Goal: Task Accomplishment & Management: Manage account settings

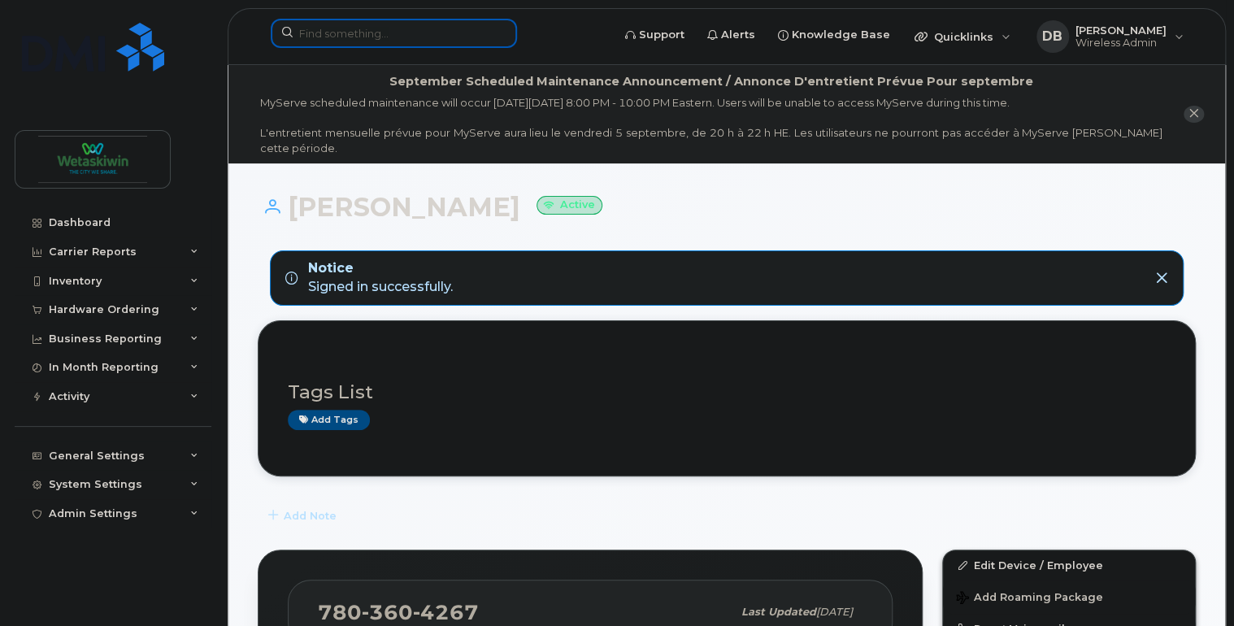
click at [427, 28] on input at bounding box center [394, 33] width 246 height 29
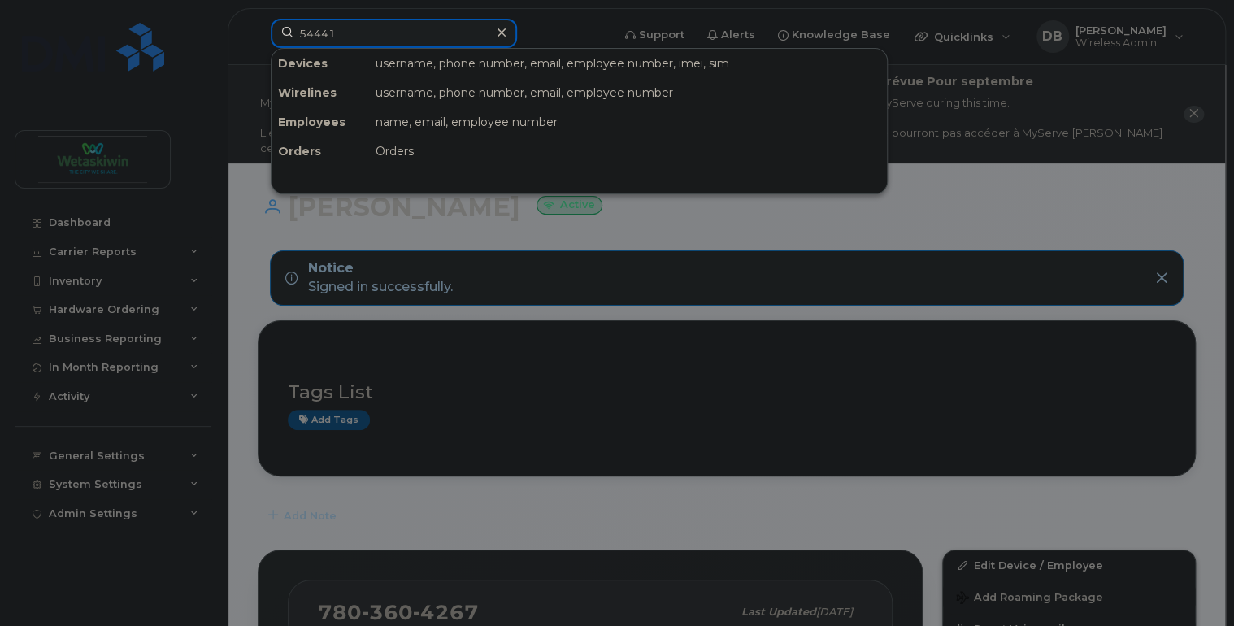
type input "54441"
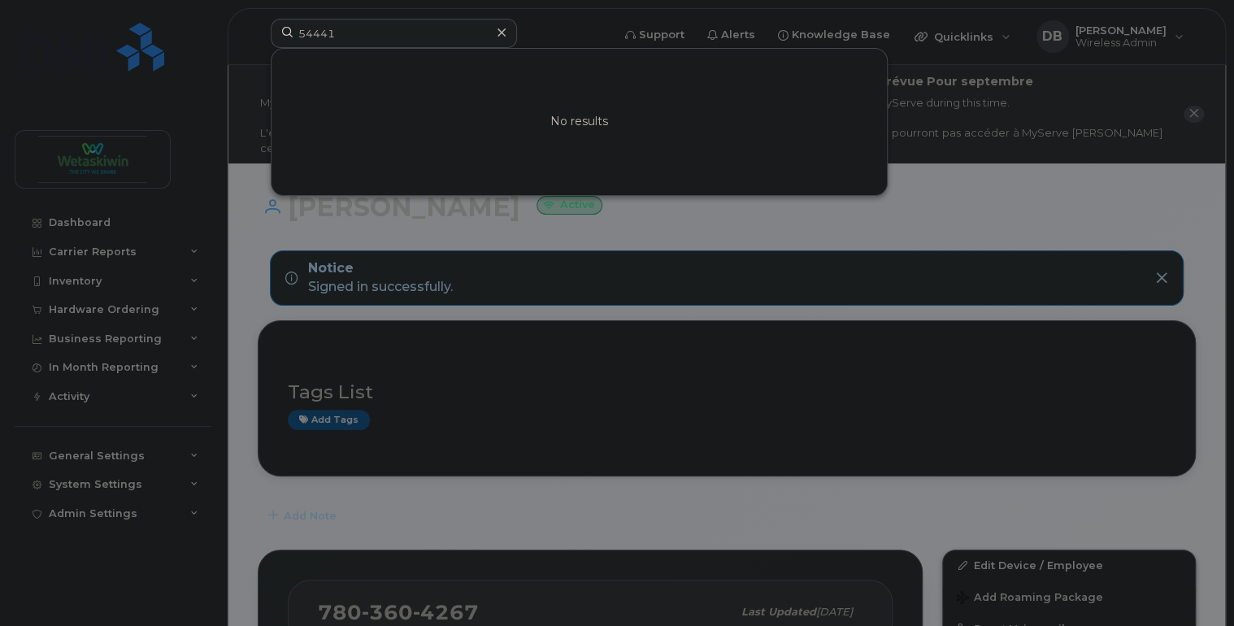
click at [498, 34] on icon at bounding box center [502, 32] width 8 height 8
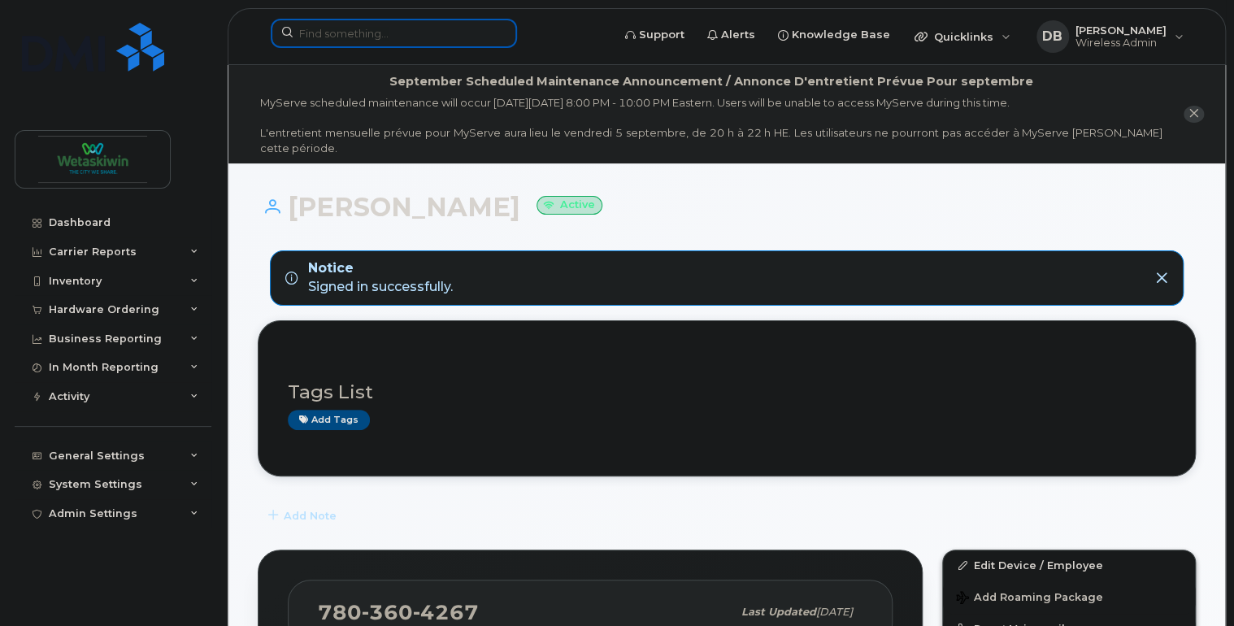
click at [361, 36] on input at bounding box center [394, 33] width 246 height 29
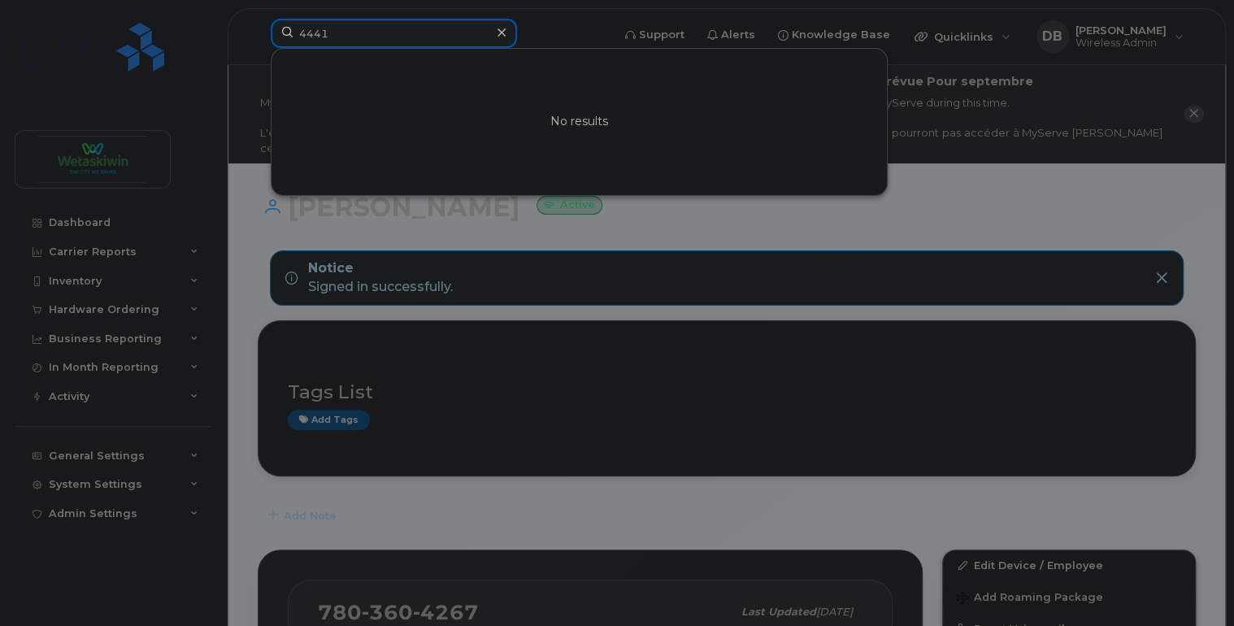
drag, startPoint x: 368, startPoint y: 28, endPoint x: 80, endPoint y: 20, distance: 288.7
click at [258, 20] on div "4441 No results" at bounding box center [436, 37] width 356 height 36
type input "4441"
click at [76, 603] on div at bounding box center [617, 313] width 1234 height 626
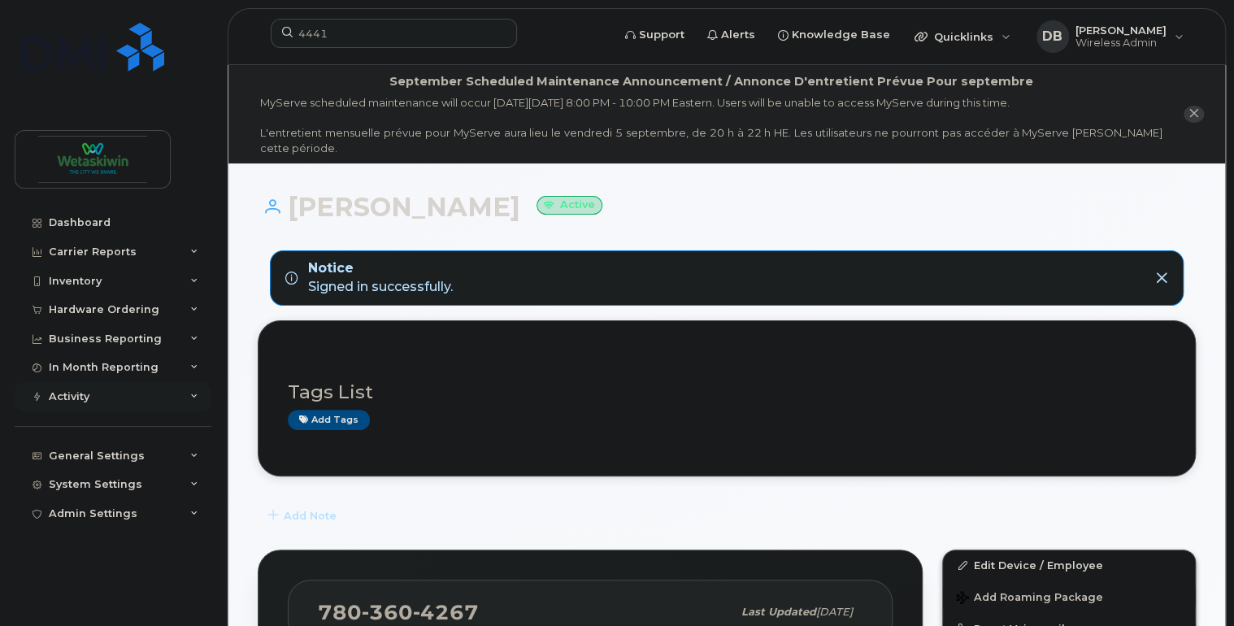
click at [166, 393] on div "Activity" at bounding box center [113, 396] width 197 height 29
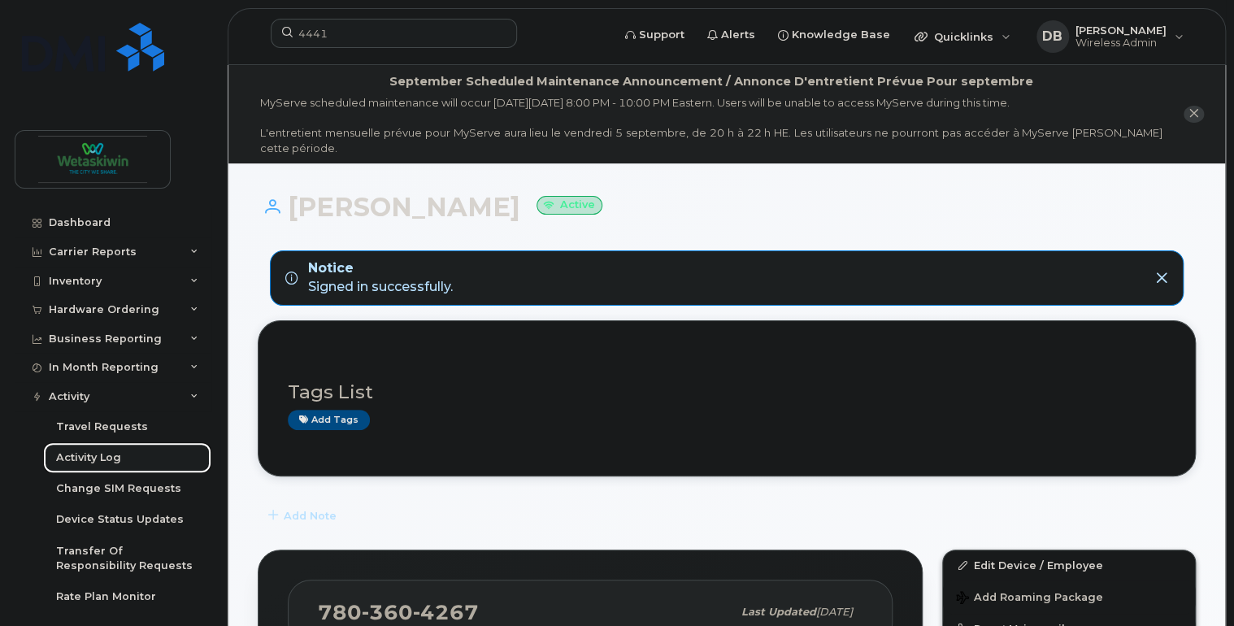
click at [111, 450] on div "Activity Log" at bounding box center [88, 457] width 65 height 15
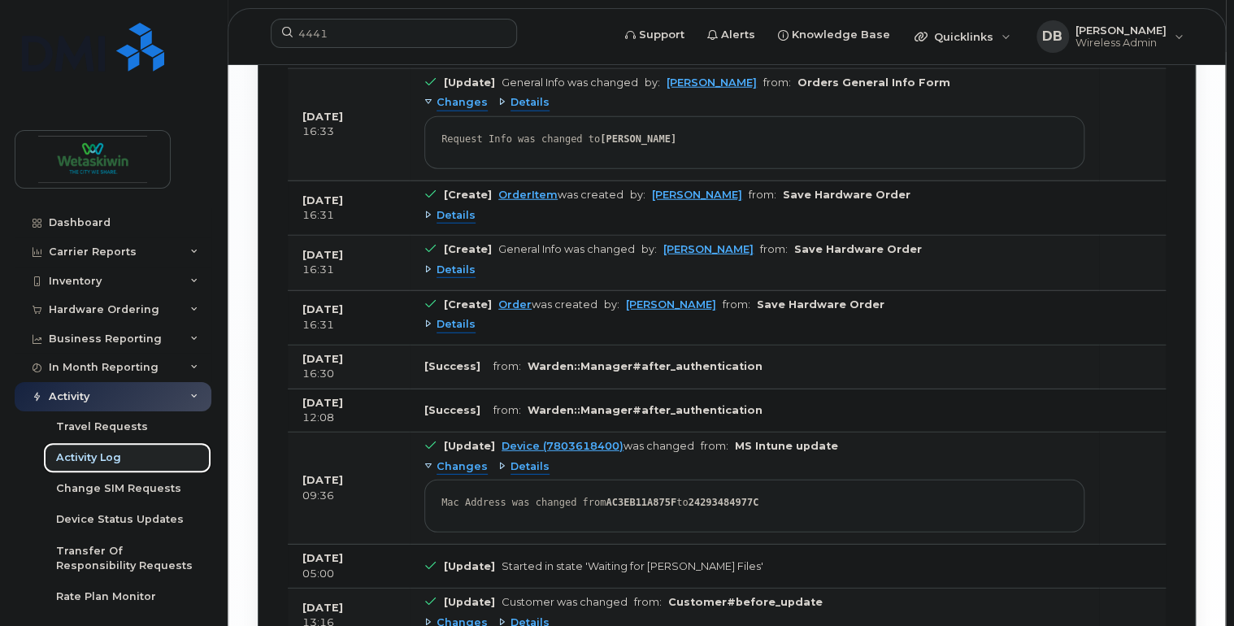
scroll to position [2081, 0]
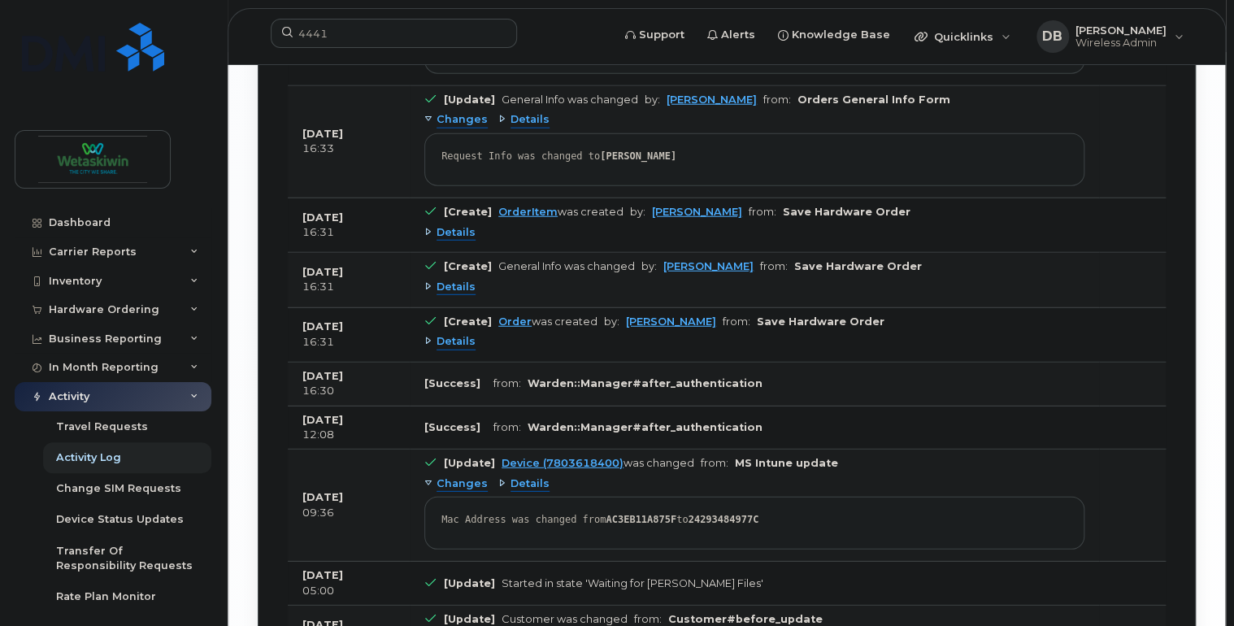
click at [534, 484] on span "Details" at bounding box center [530, 483] width 39 height 15
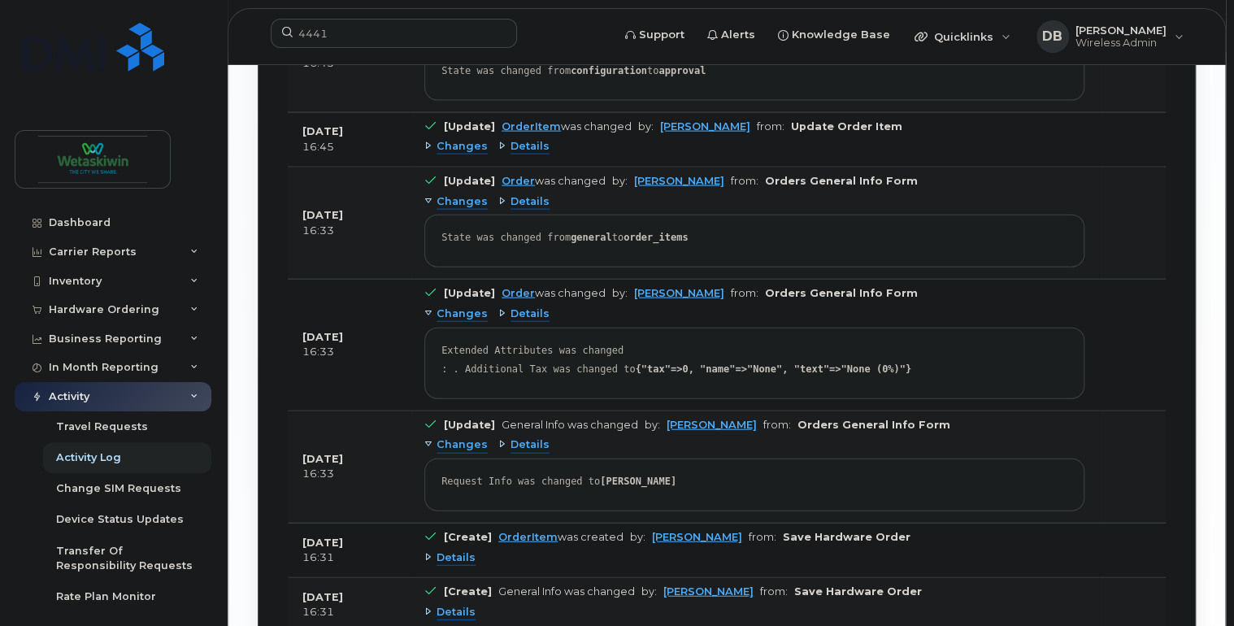
scroll to position [1691, 0]
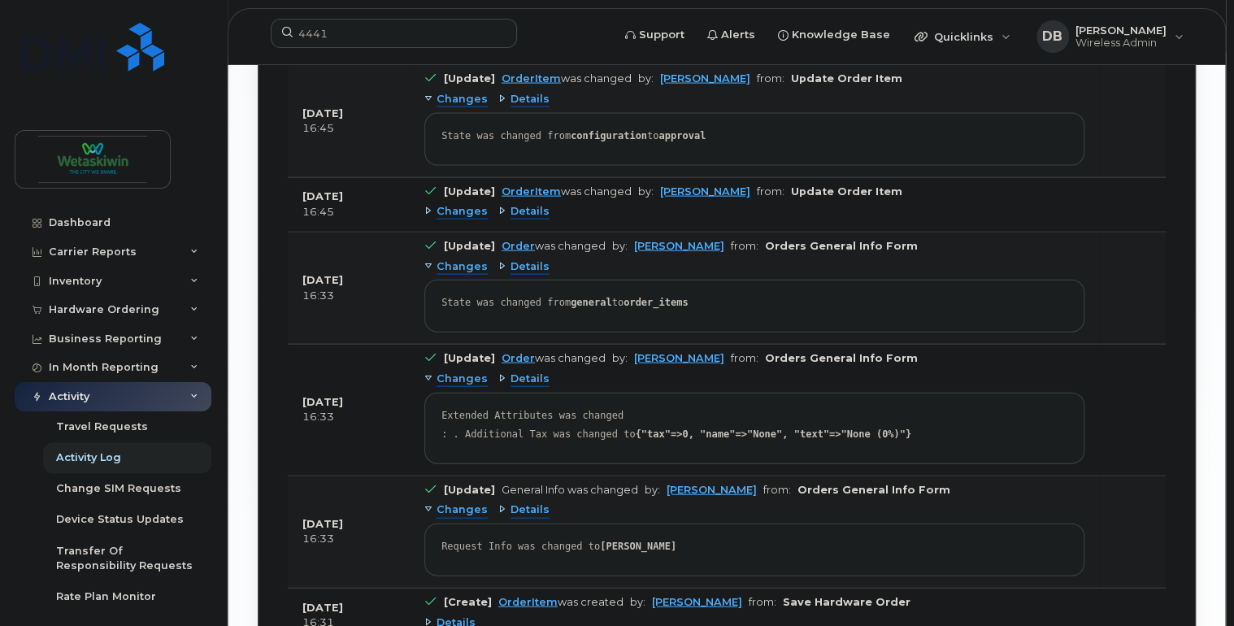
click at [520, 380] on span "Details" at bounding box center [530, 379] width 39 height 15
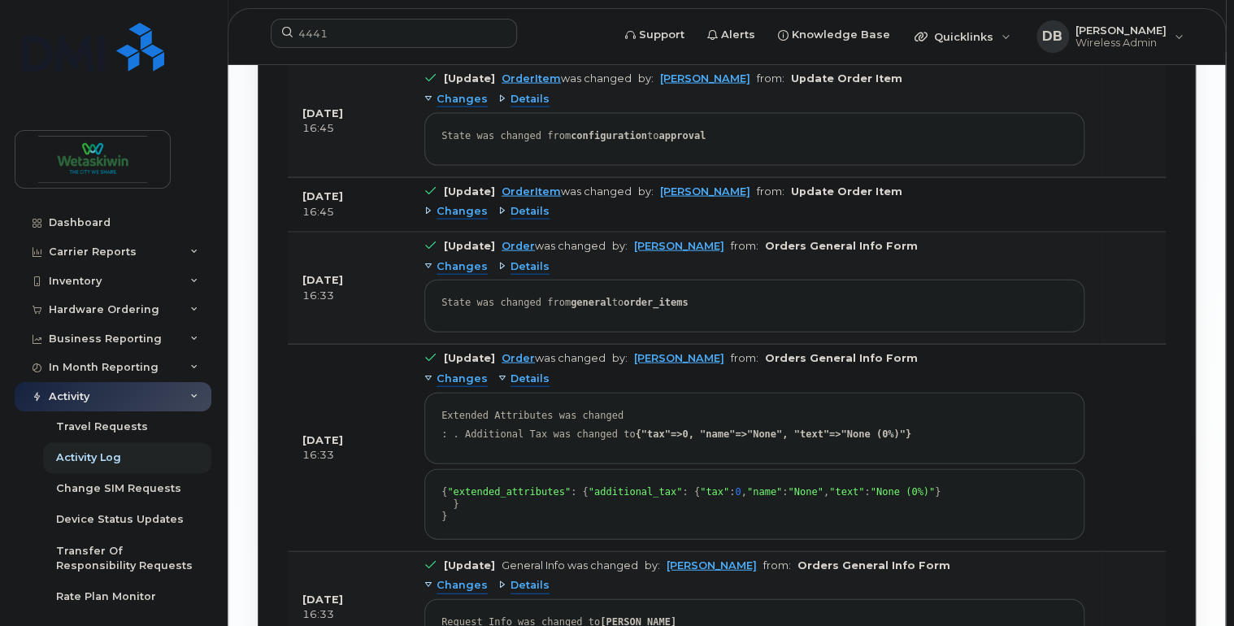
click at [520, 380] on span "Details" at bounding box center [530, 379] width 39 height 15
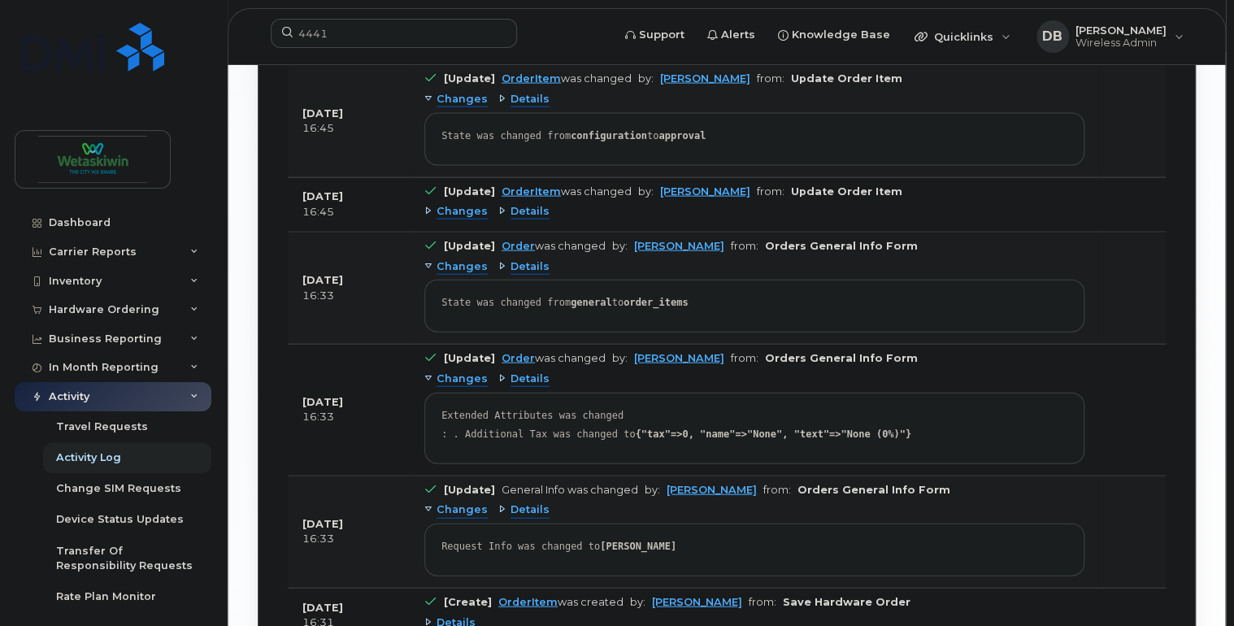
click at [522, 266] on span "Details" at bounding box center [530, 266] width 39 height 15
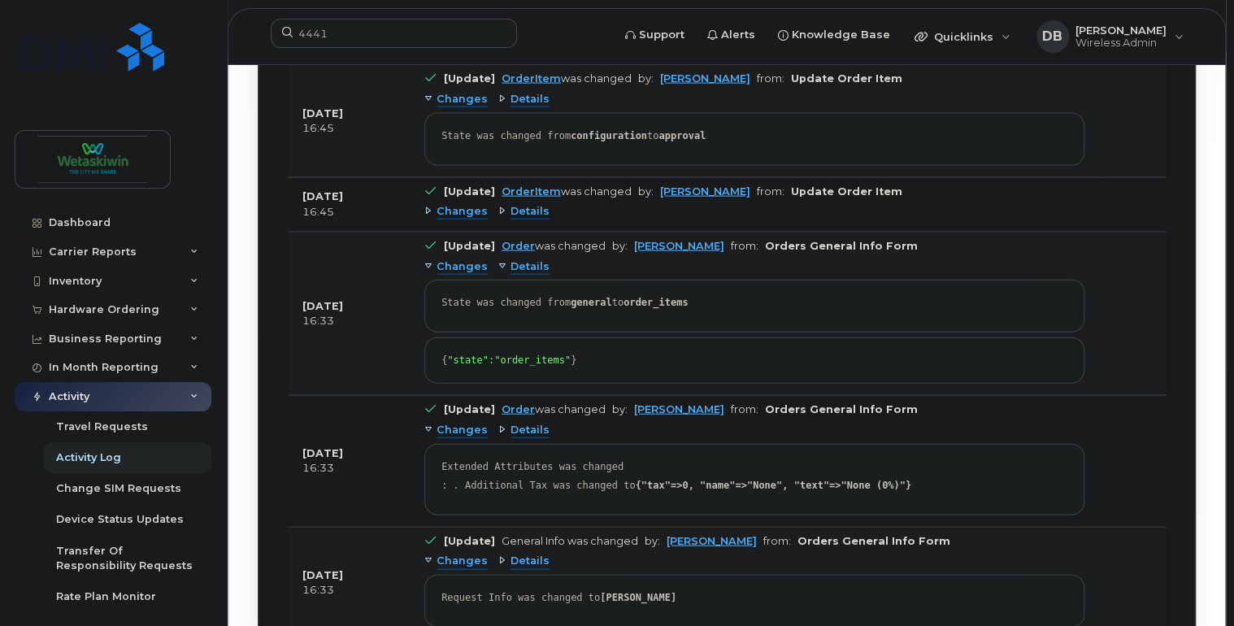
click at [522, 265] on span "Details" at bounding box center [530, 266] width 39 height 15
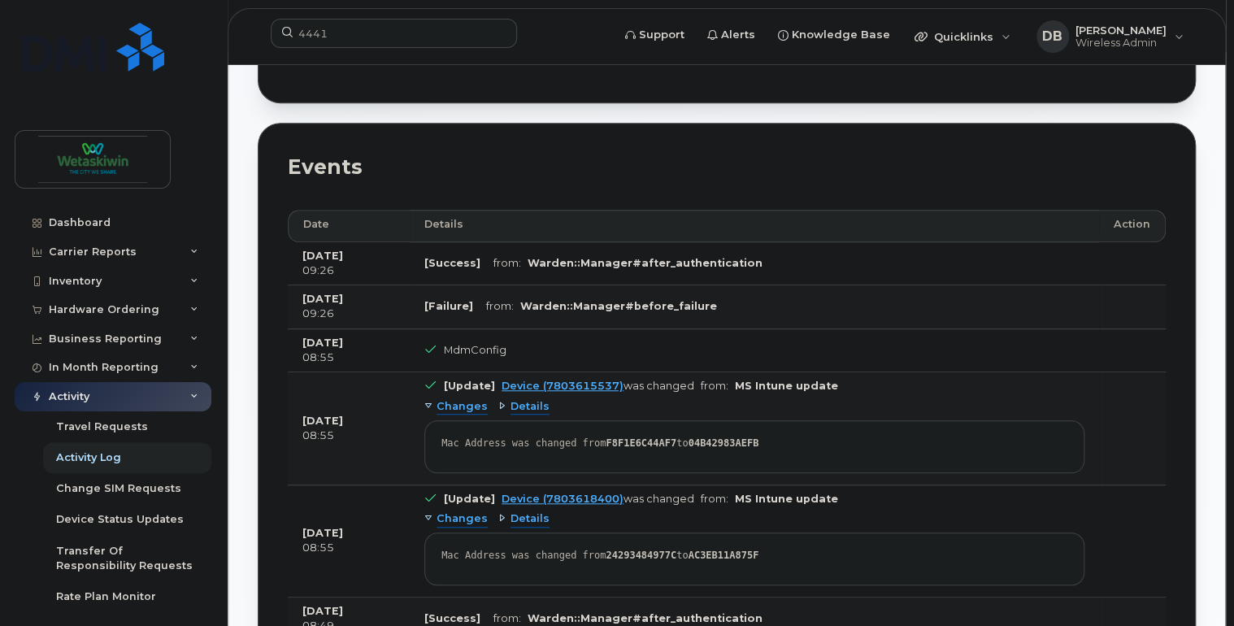
scroll to position [390, 0]
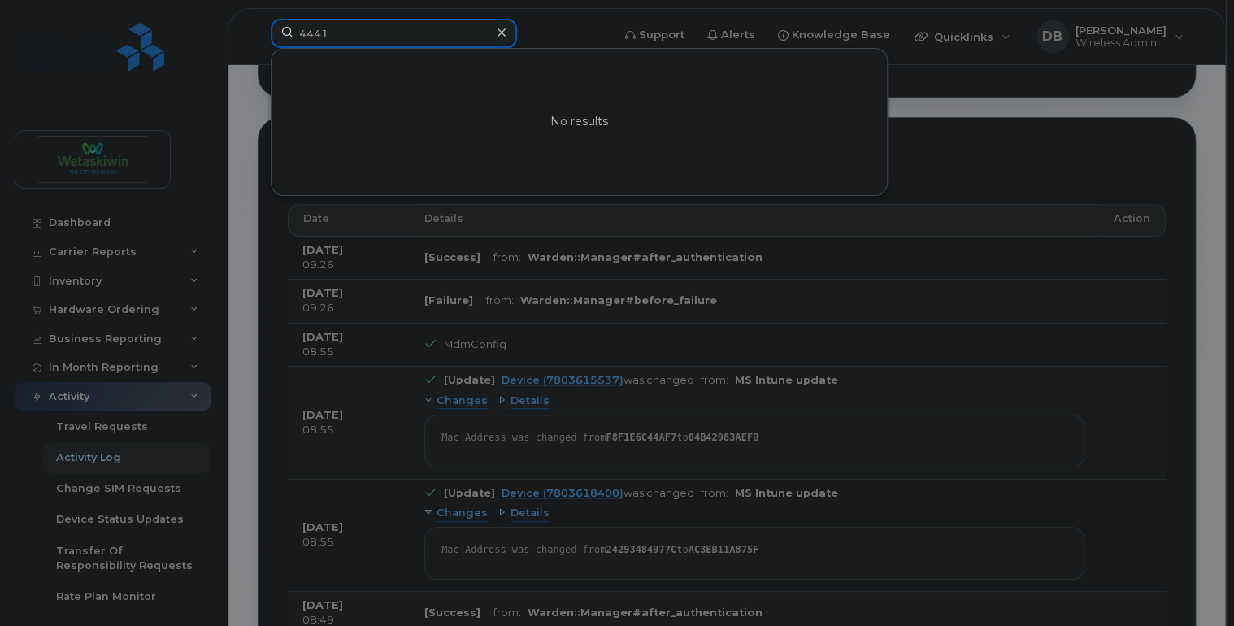
click at [366, 41] on input "4441" at bounding box center [394, 33] width 246 height 29
drag, startPoint x: 368, startPoint y: 34, endPoint x: 167, endPoint y: 41, distance: 200.9
click at [258, 41] on div "4441 No results" at bounding box center [436, 37] width 356 height 36
click at [508, 36] on div at bounding box center [501, 33] width 24 height 24
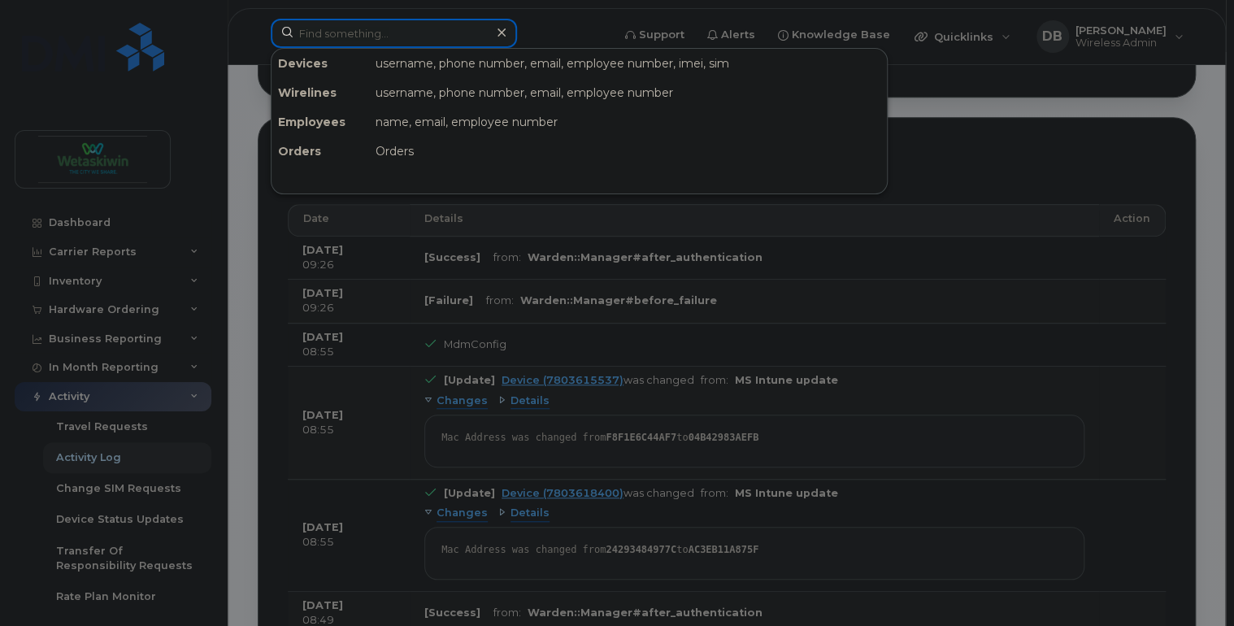
click at [331, 24] on input at bounding box center [394, 33] width 246 height 29
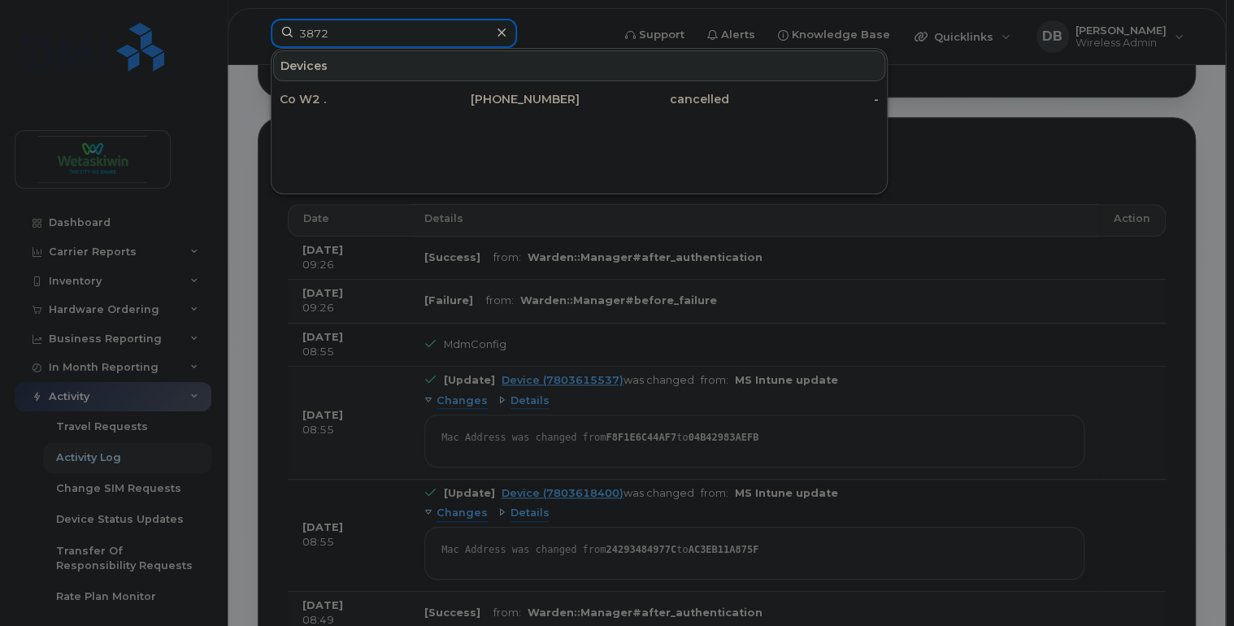
drag, startPoint x: 367, startPoint y: 34, endPoint x: 47, endPoint y: 62, distance: 321.5
click at [258, 54] on div "3872 Devices Co W2 . 780-839-8262 cancelled -" at bounding box center [436, 37] width 356 height 36
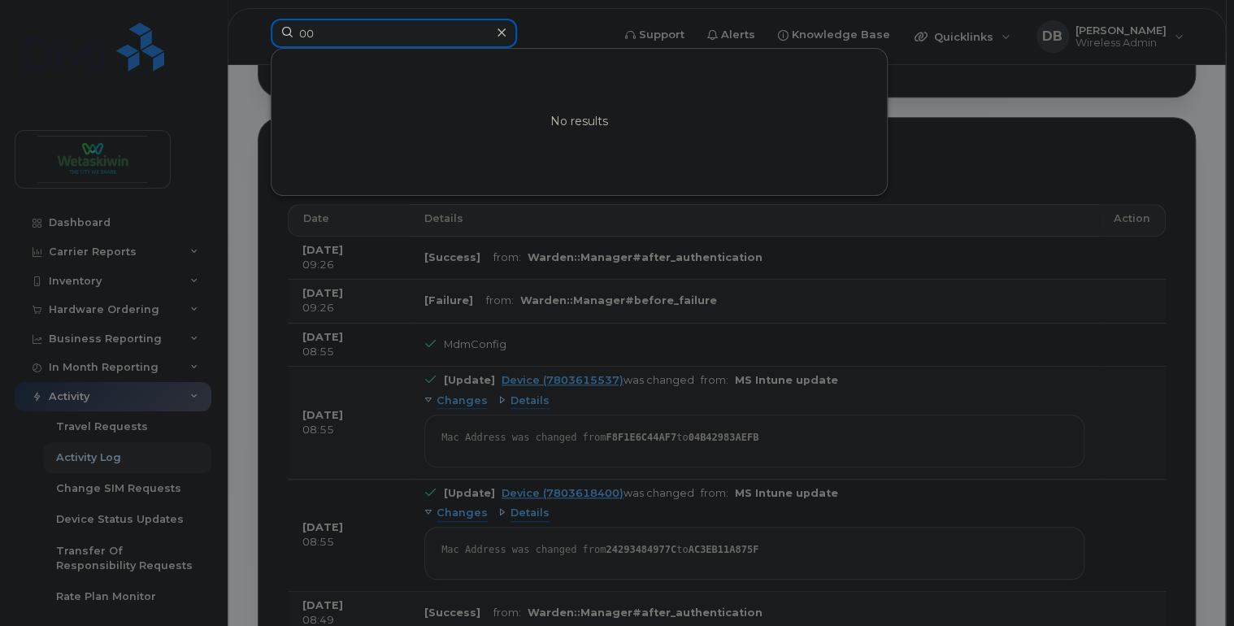
type input "0"
type input "[PERSON_NAME]"
drag, startPoint x: 390, startPoint y: 39, endPoint x: 202, endPoint y: 41, distance: 188.6
click at [258, 39] on div "Julia No results" at bounding box center [436, 37] width 356 height 36
drag, startPoint x: 376, startPoint y: 37, endPoint x: 112, endPoint y: 23, distance: 264.6
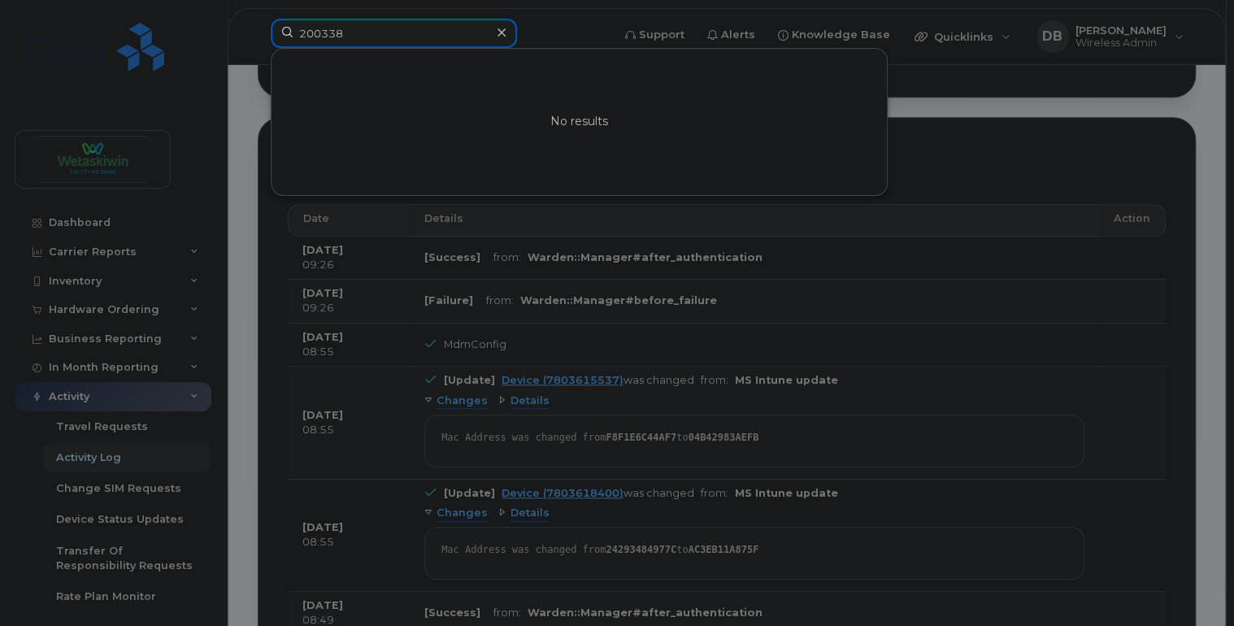
click at [258, 20] on div "200338 No results" at bounding box center [436, 37] width 356 height 36
type input "5466"
click at [185, 398] on div at bounding box center [617, 313] width 1234 height 626
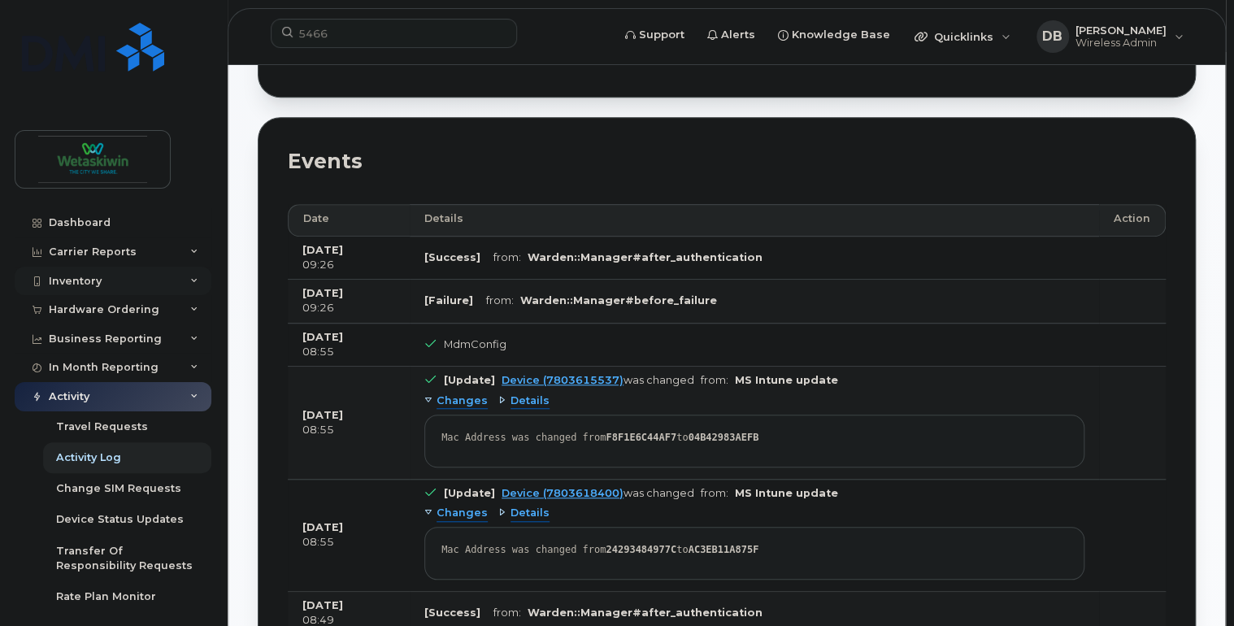
click at [128, 285] on div "Inventory" at bounding box center [113, 281] width 197 height 29
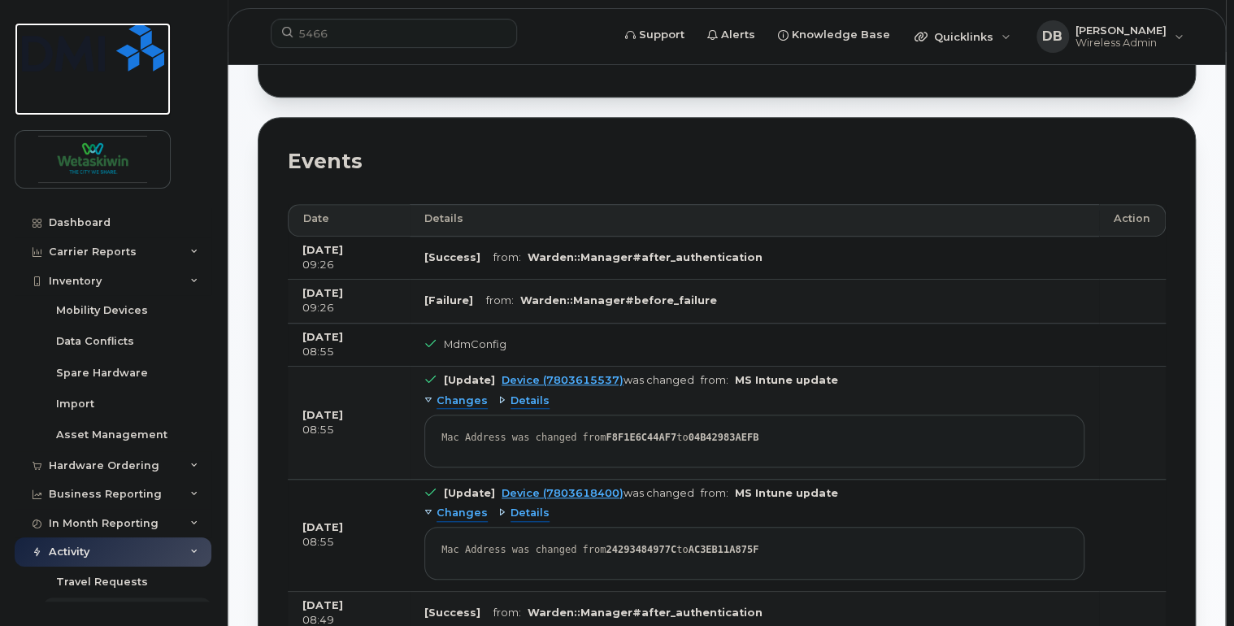
click at [116, 66] on img at bounding box center [93, 47] width 142 height 49
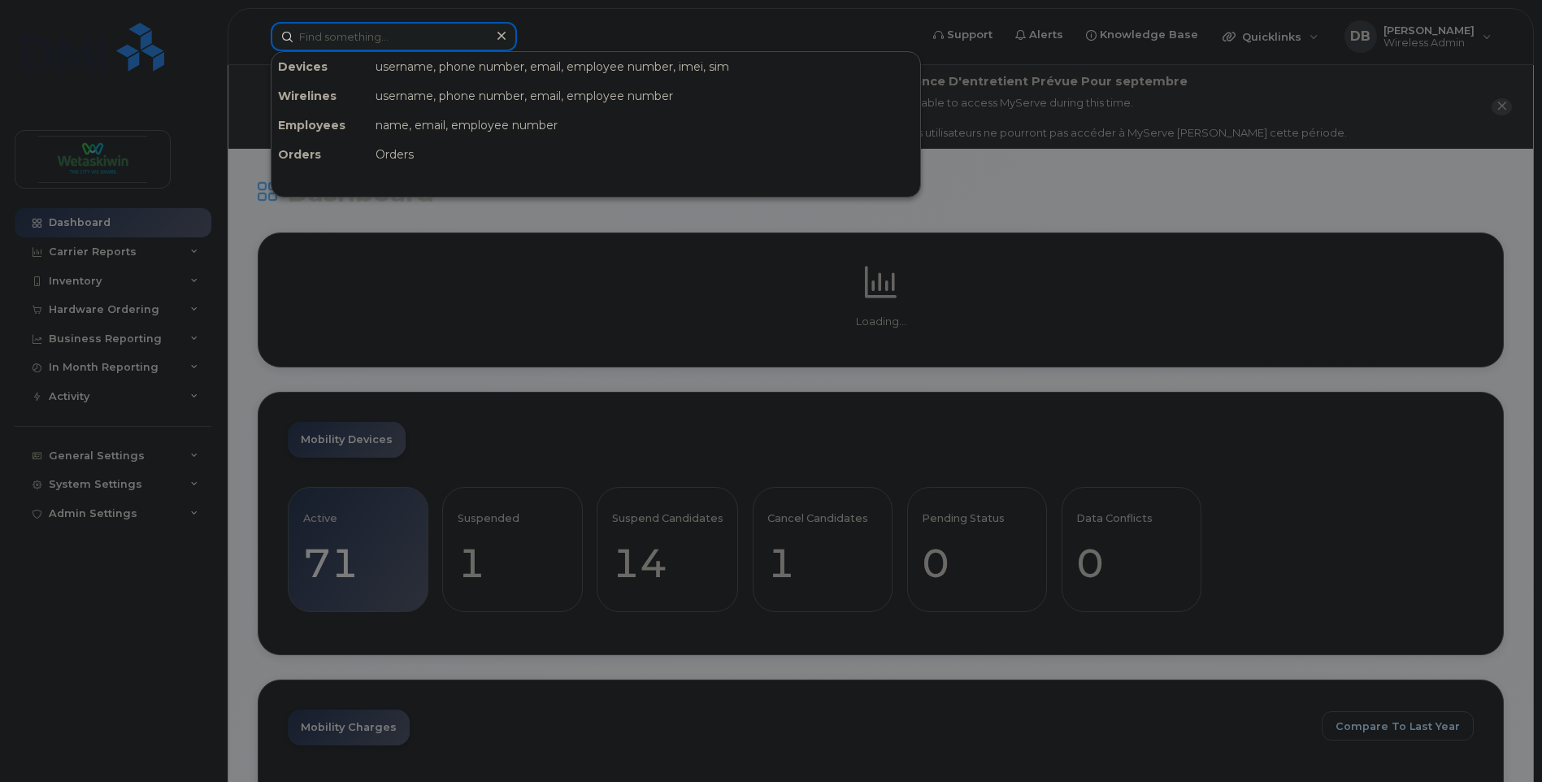
click at [400, 34] on input at bounding box center [394, 36] width 246 height 29
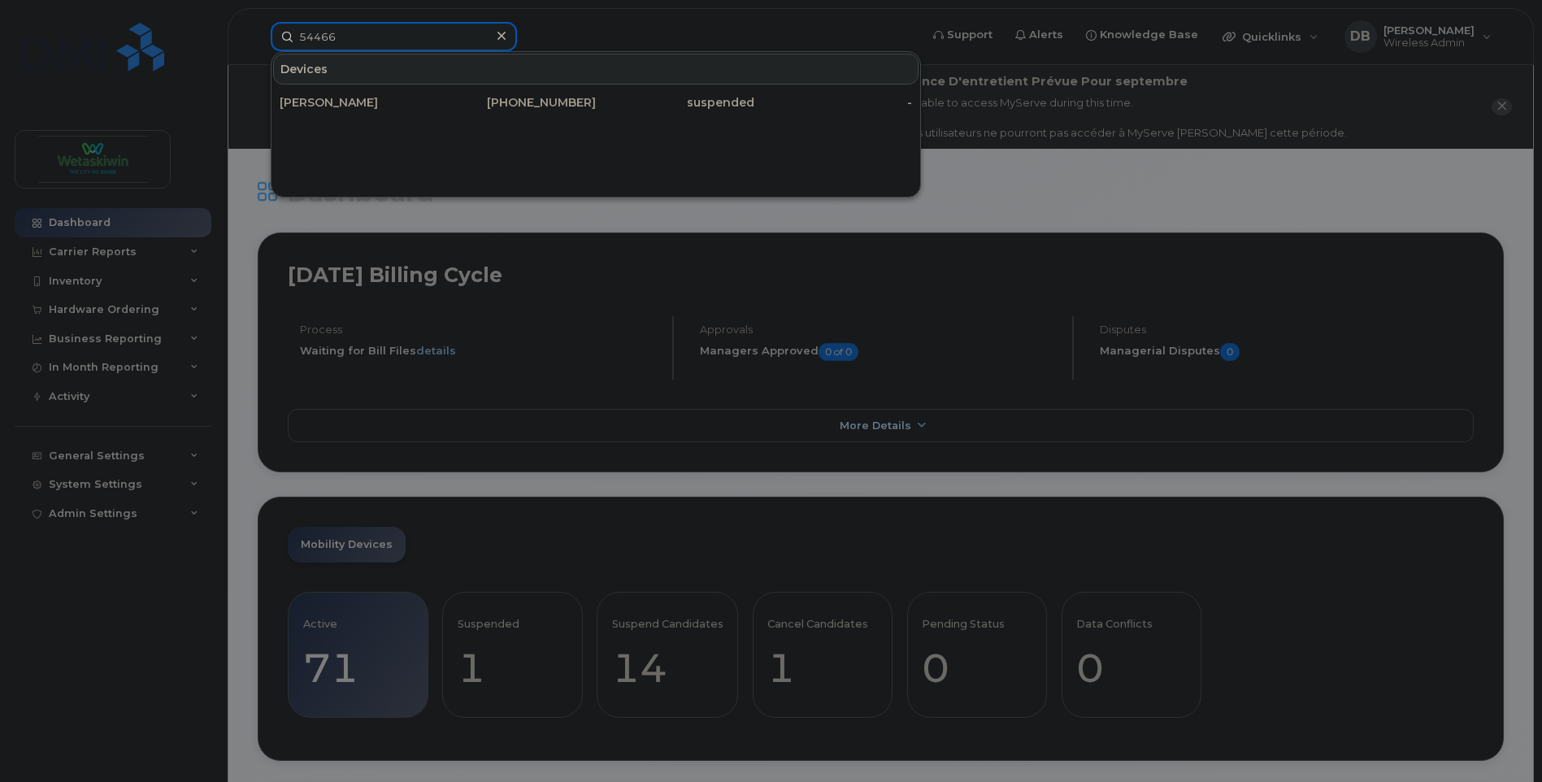
type input "54466"
click at [506, 41] on div at bounding box center [501, 36] width 24 height 24
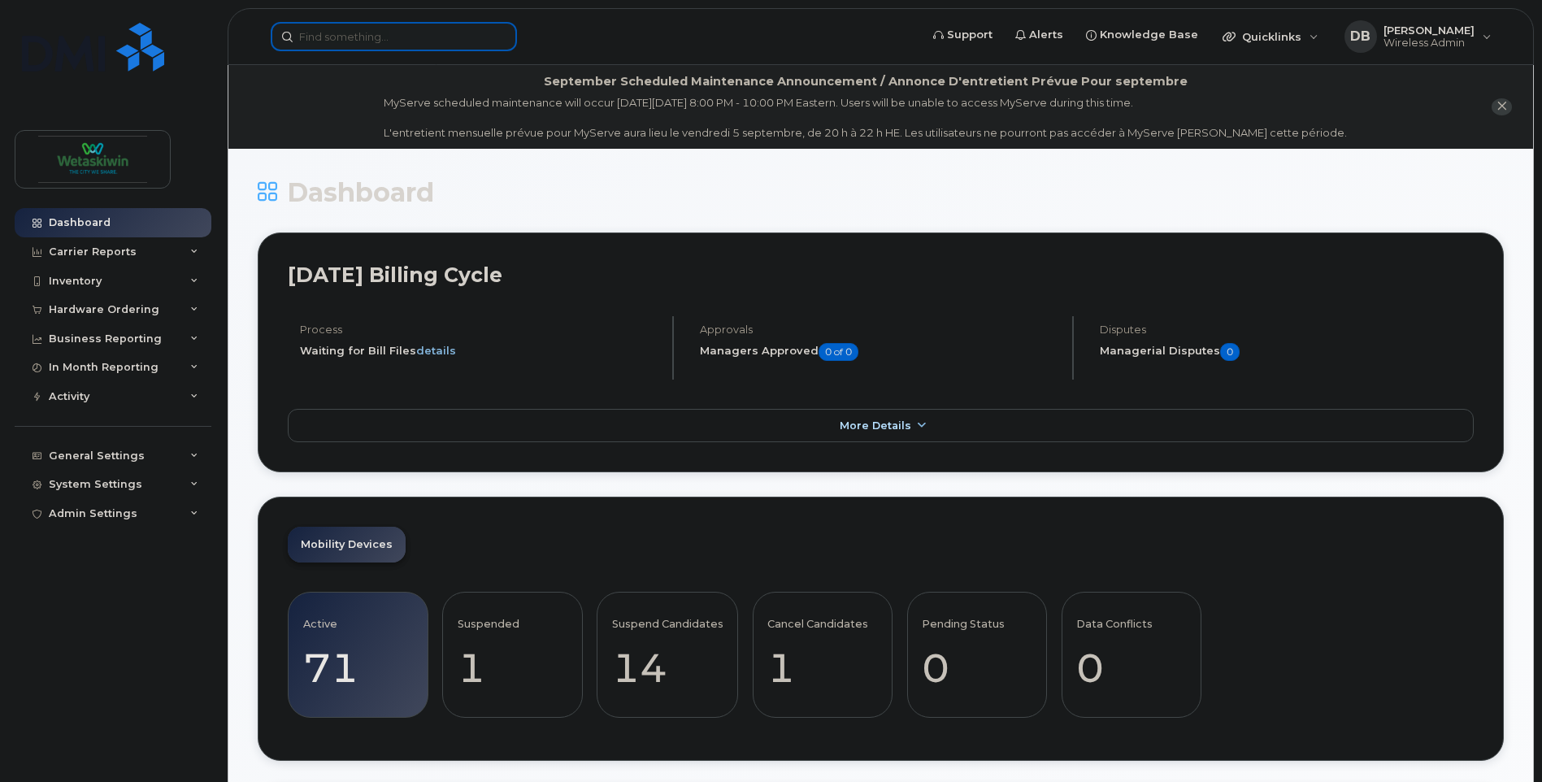
click at [452, 37] on input at bounding box center [394, 36] width 246 height 29
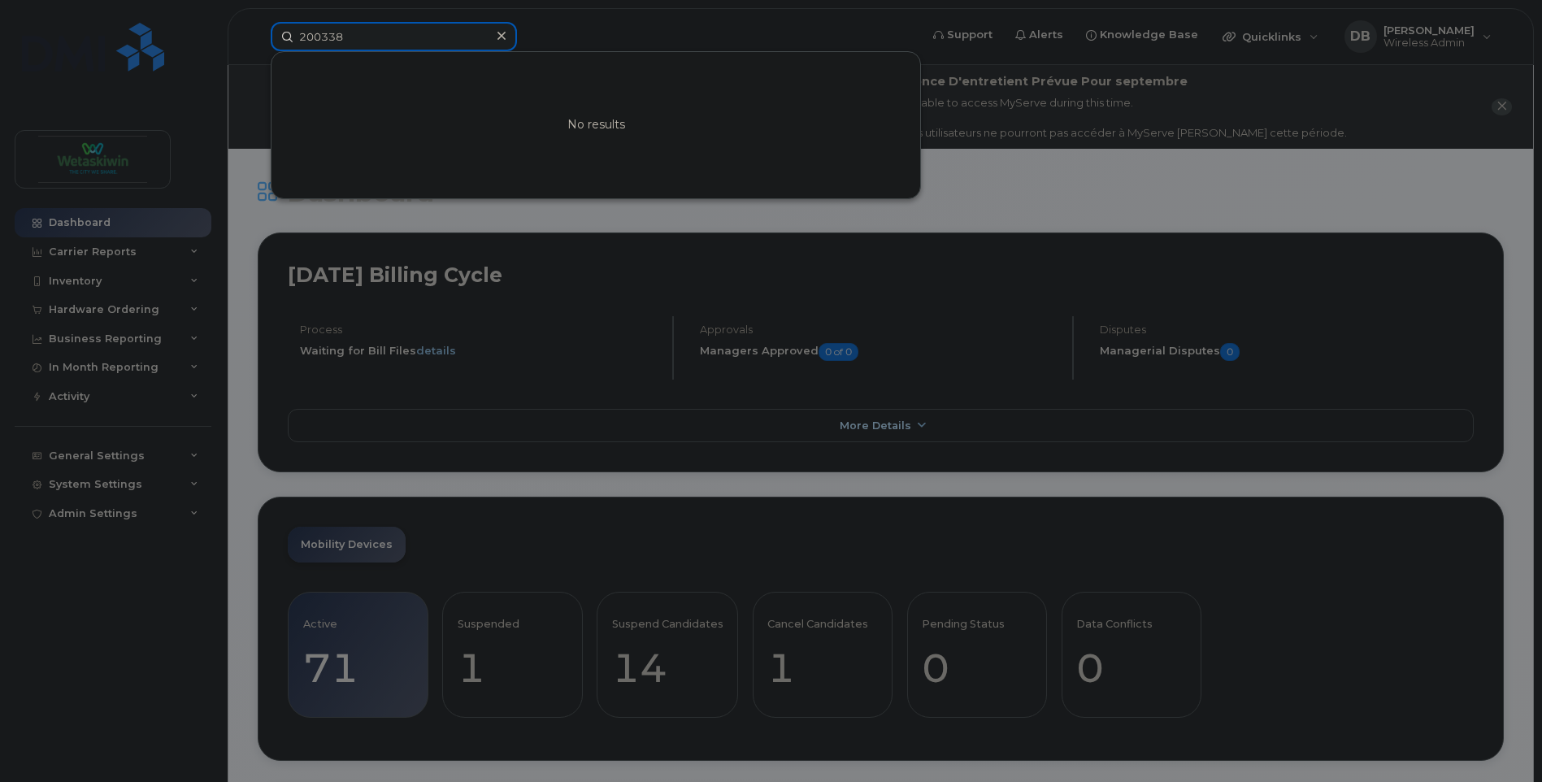
drag, startPoint x: 445, startPoint y: 33, endPoint x: 37, endPoint y: 64, distance: 410.1
click at [258, 51] on div "200338 No results" at bounding box center [590, 36] width 664 height 29
click at [153, 553] on div at bounding box center [771, 391] width 1542 height 782
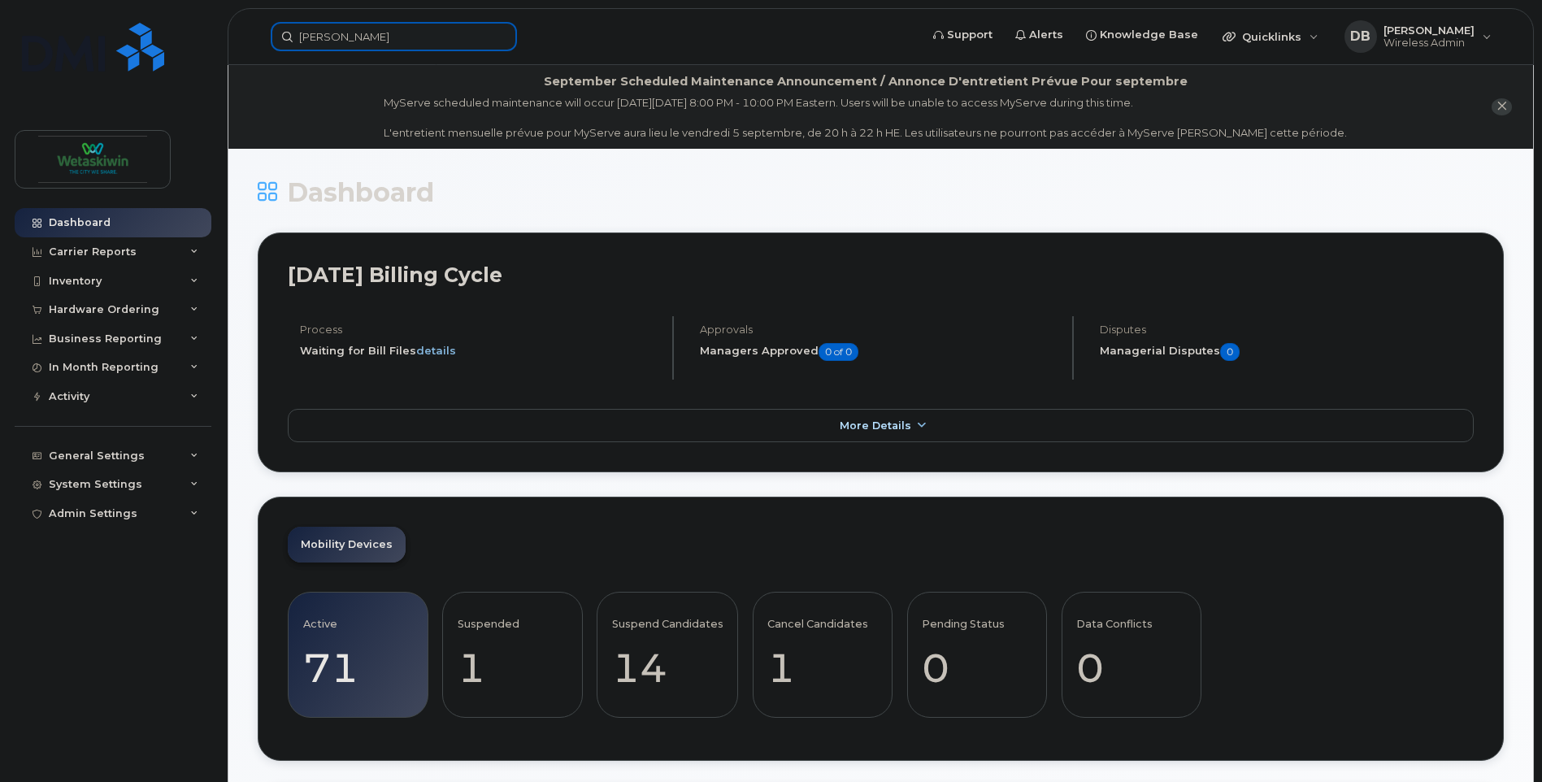
click at [258, 43] on div "[PERSON_NAME]" at bounding box center [590, 36] width 664 height 29
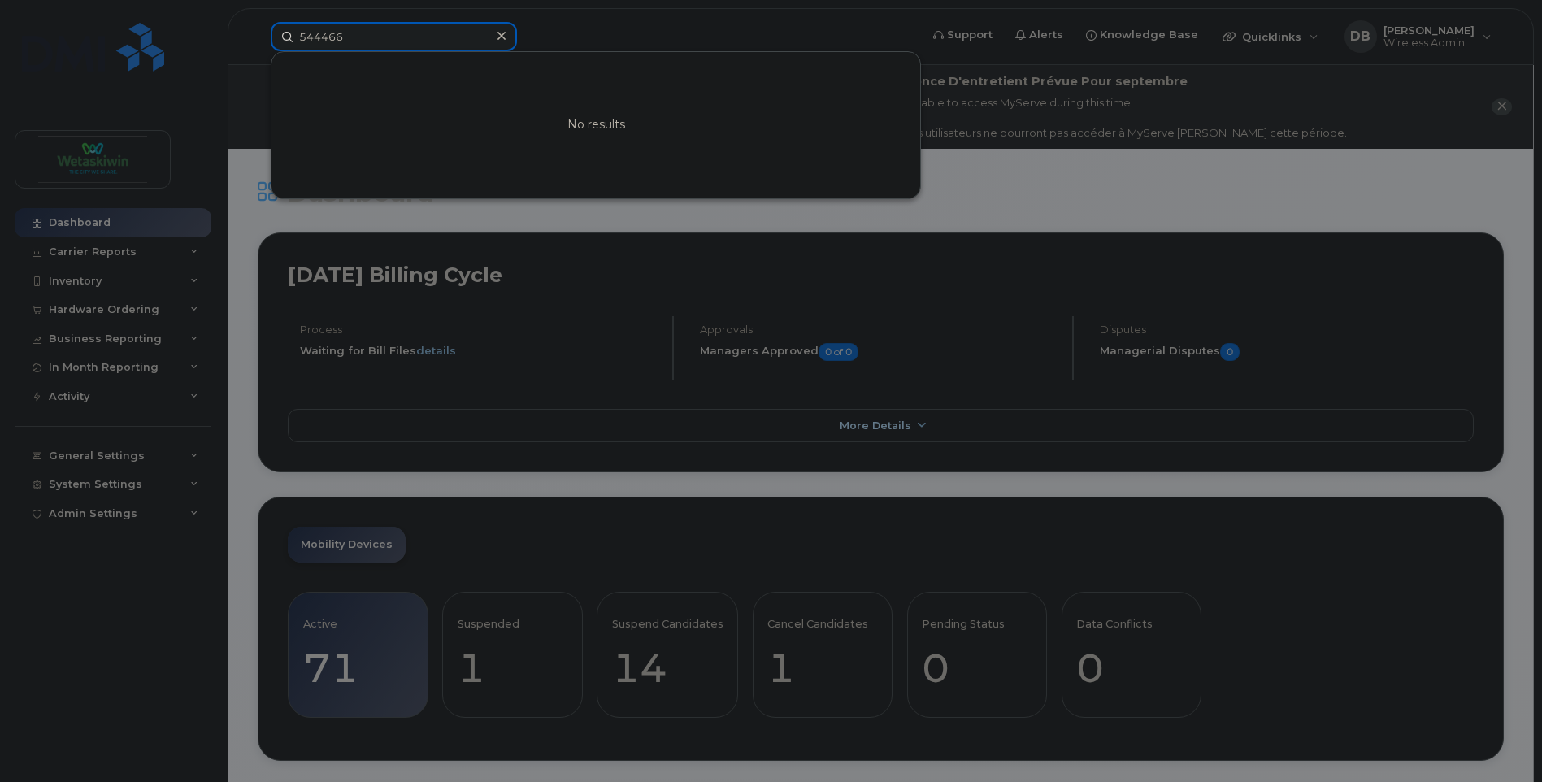
click at [258, 30] on div "544466 No results" at bounding box center [590, 36] width 664 height 29
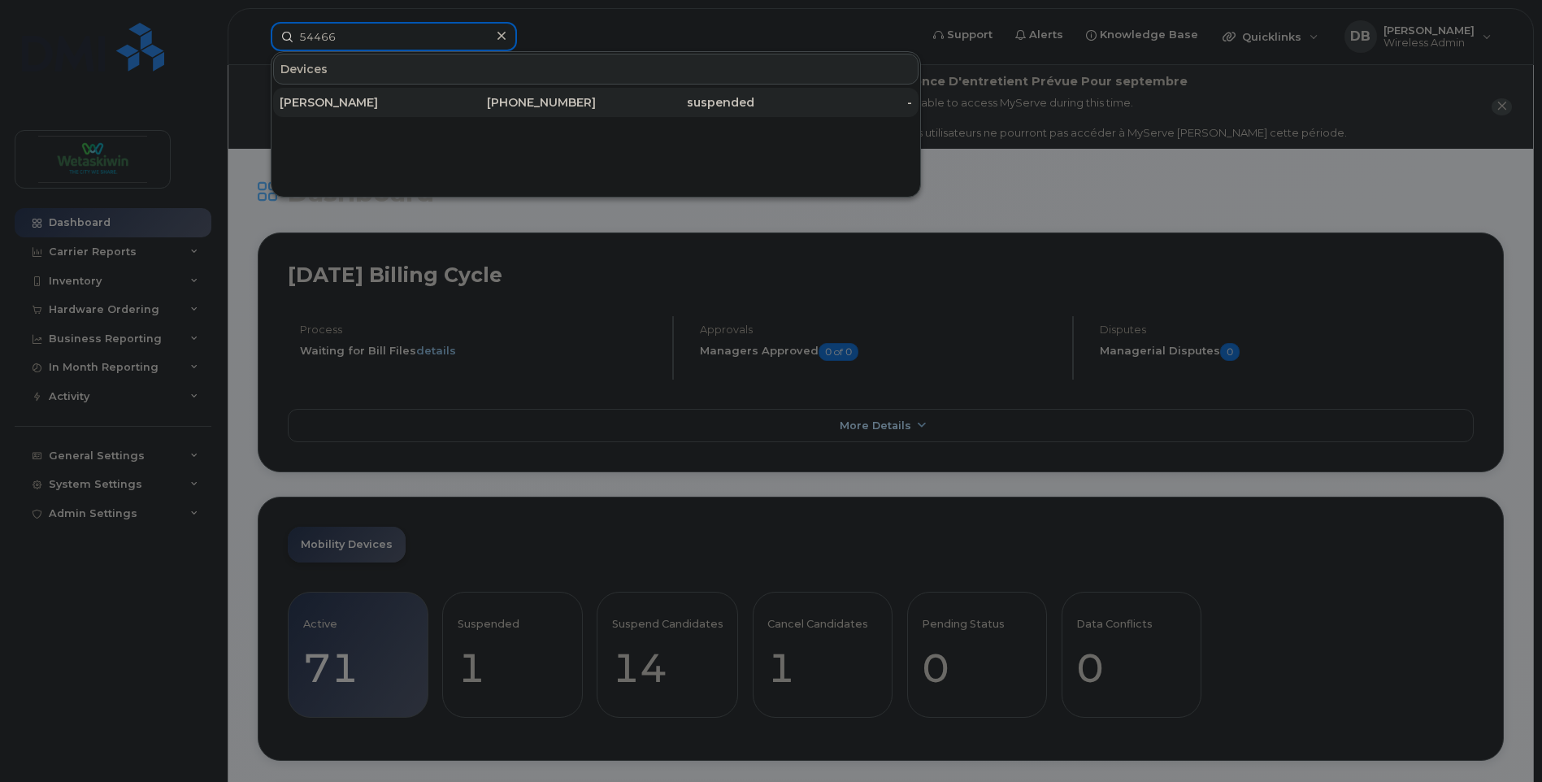
type input "54466"
click at [317, 99] on div "[PERSON_NAME]" at bounding box center [359, 102] width 159 height 16
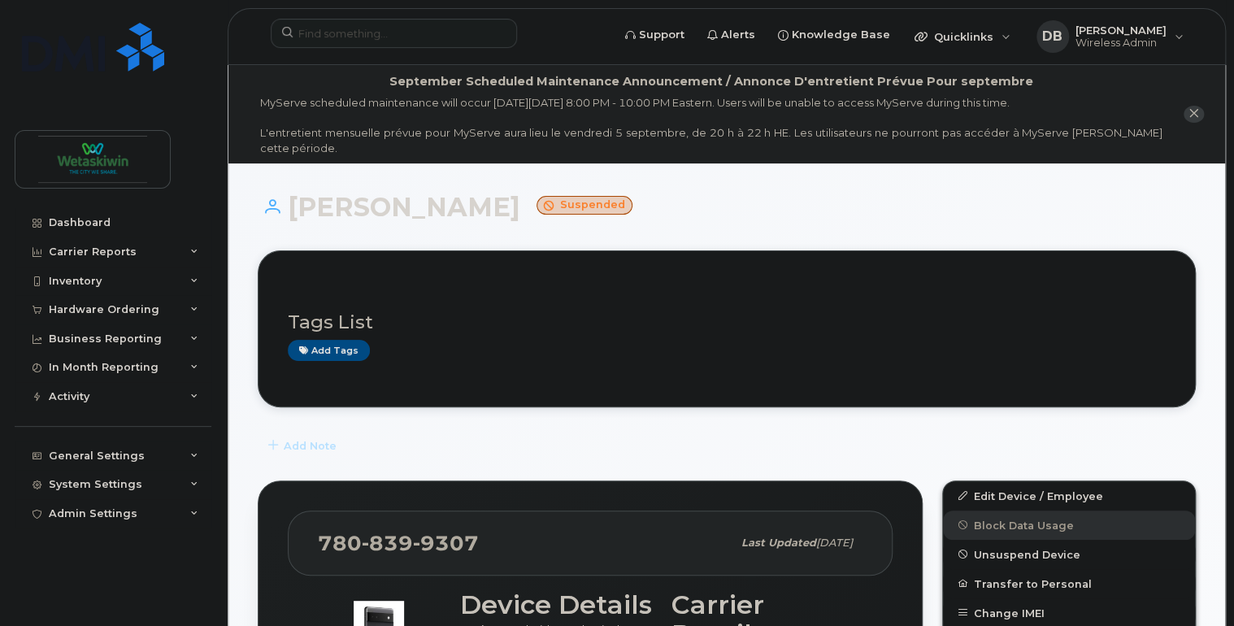
click at [1192, 115] on icon "close notification" at bounding box center [1194, 113] width 11 height 11
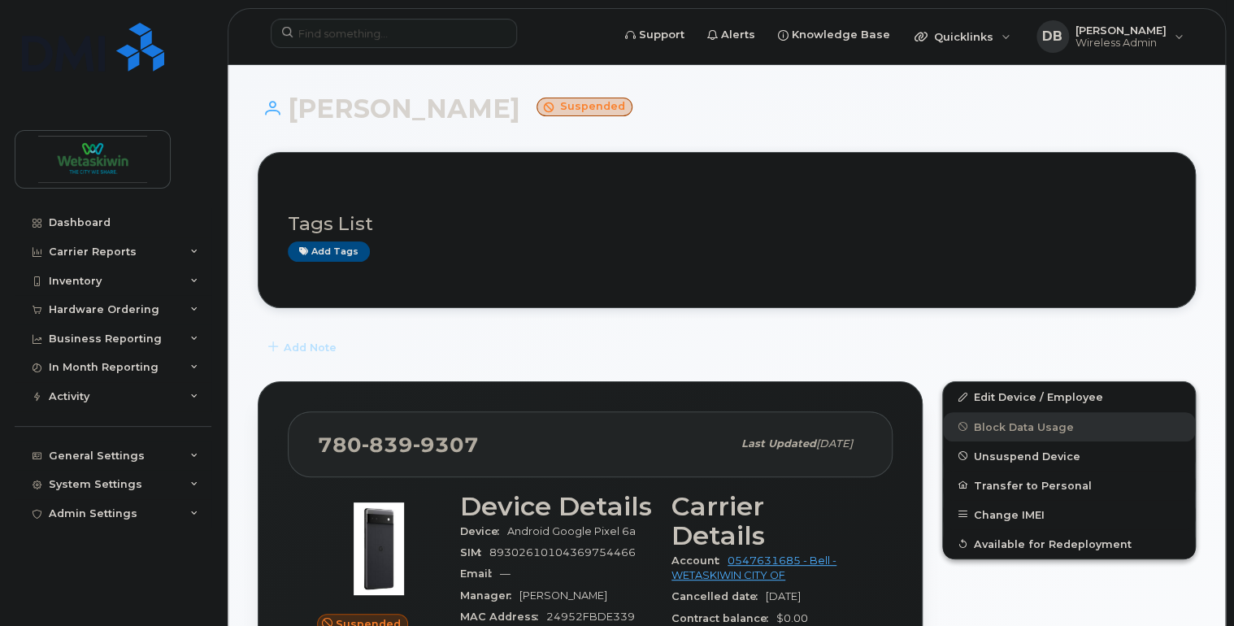
click at [842, 126] on div "[PERSON_NAME] Suspended" at bounding box center [727, 123] width 938 height 58
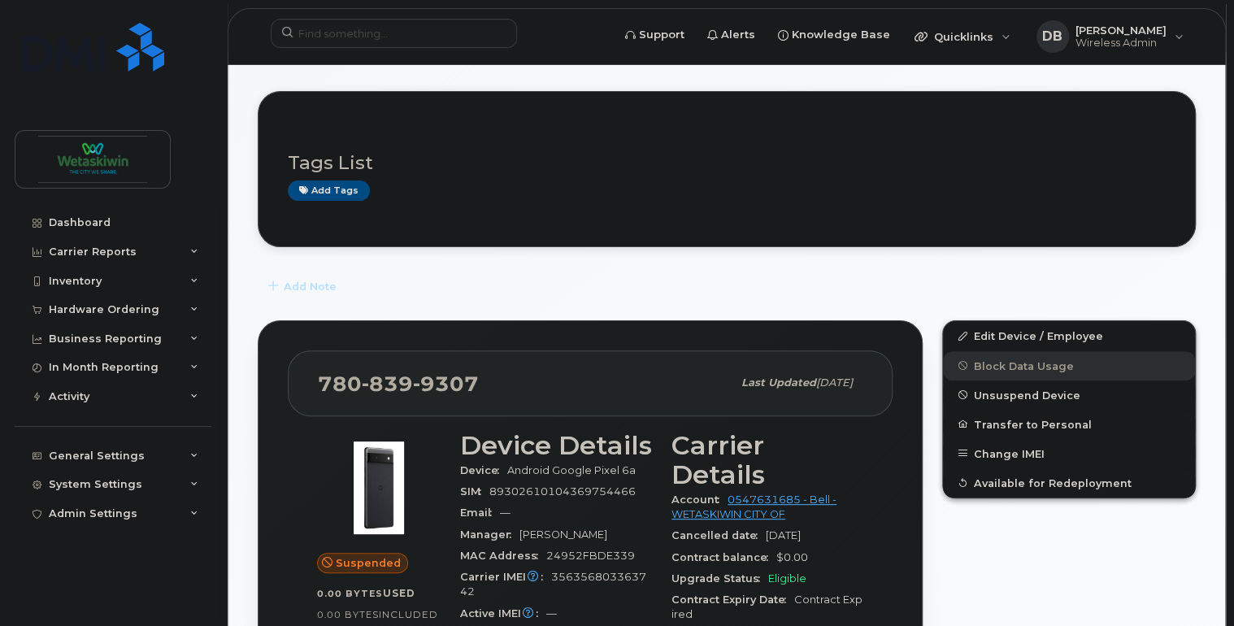
scroll to position [130, 0]
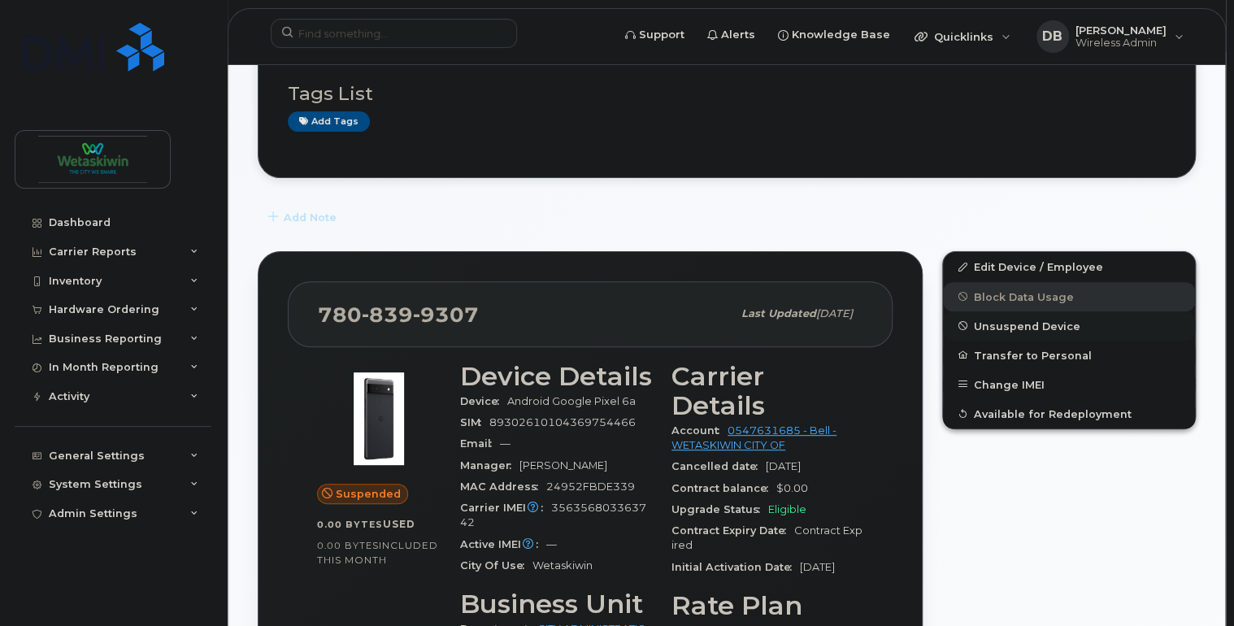
click at [999, 325] on span "Unsuspend Device" at bounding box center [1027, 325] width 106 height 12
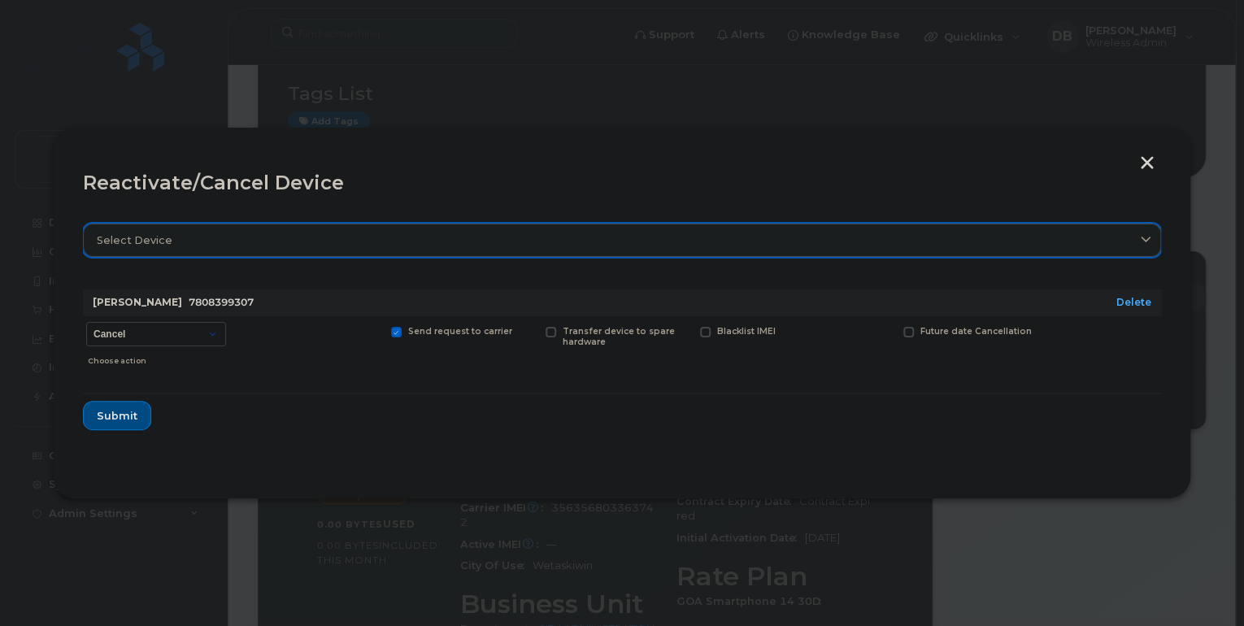
click at [173, 241] on div "Select device" at bounding box center [622, 239] width 1050 height 15
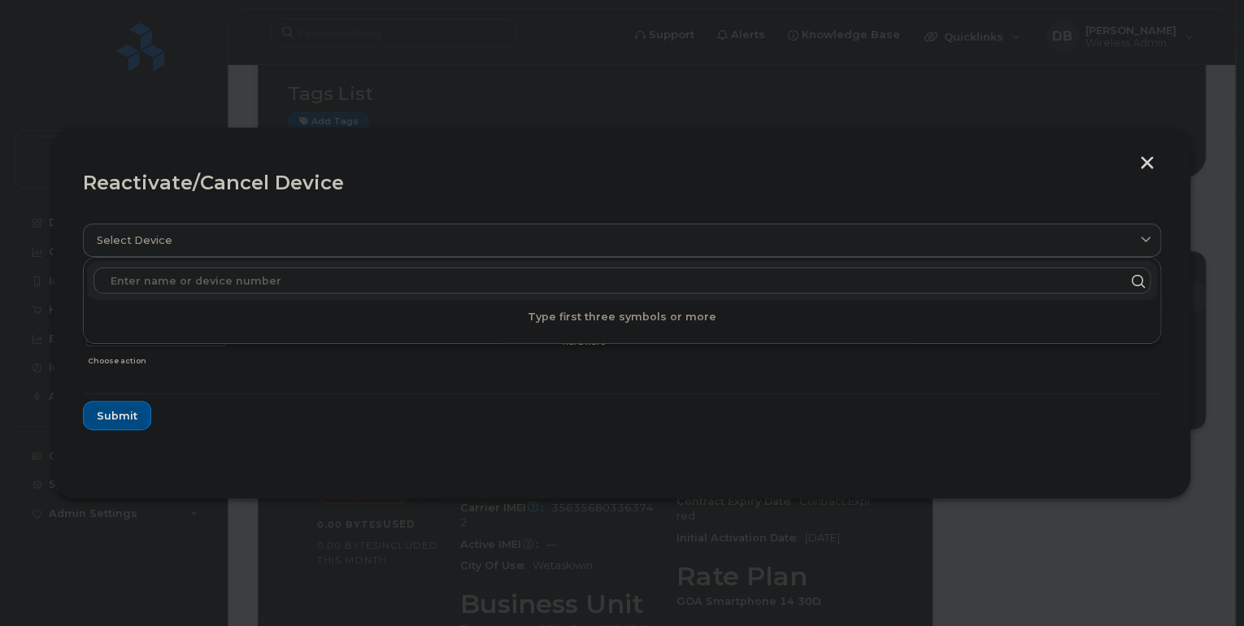
click at [150, 285] on input "text" at bounding box center [621, 280] width 1057 height 26
click at [1145, 161] on button "button" at bounding box center [1147, 164] width 24 height 17
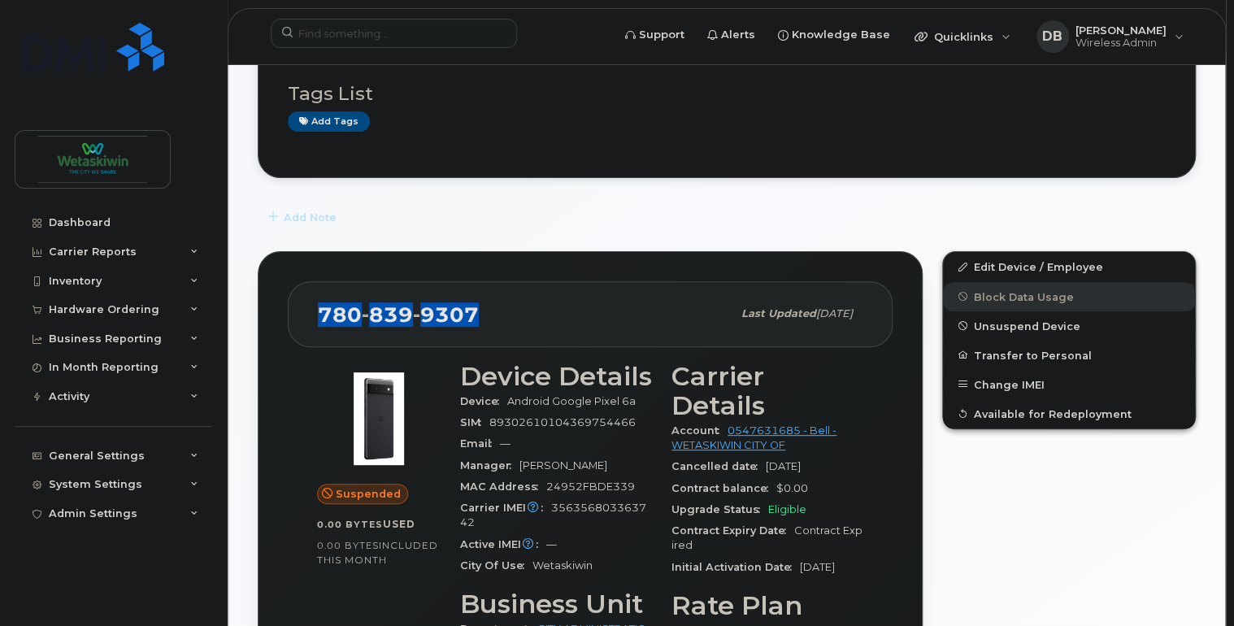
drag, startPoint x: 485, startPoint y: 314, endPoint x: 314, endPoint y: 319, distance: 170.8
click at [314, 319] on div "780 839 9307 Last updated May 15, 2025" at bounding box center [590, 313] width 605 height 65
copy span "780 839 9307"
click at [984, 323] on span "Unsuspend Device" at bounding box center [1027, 325] width 106 height 12
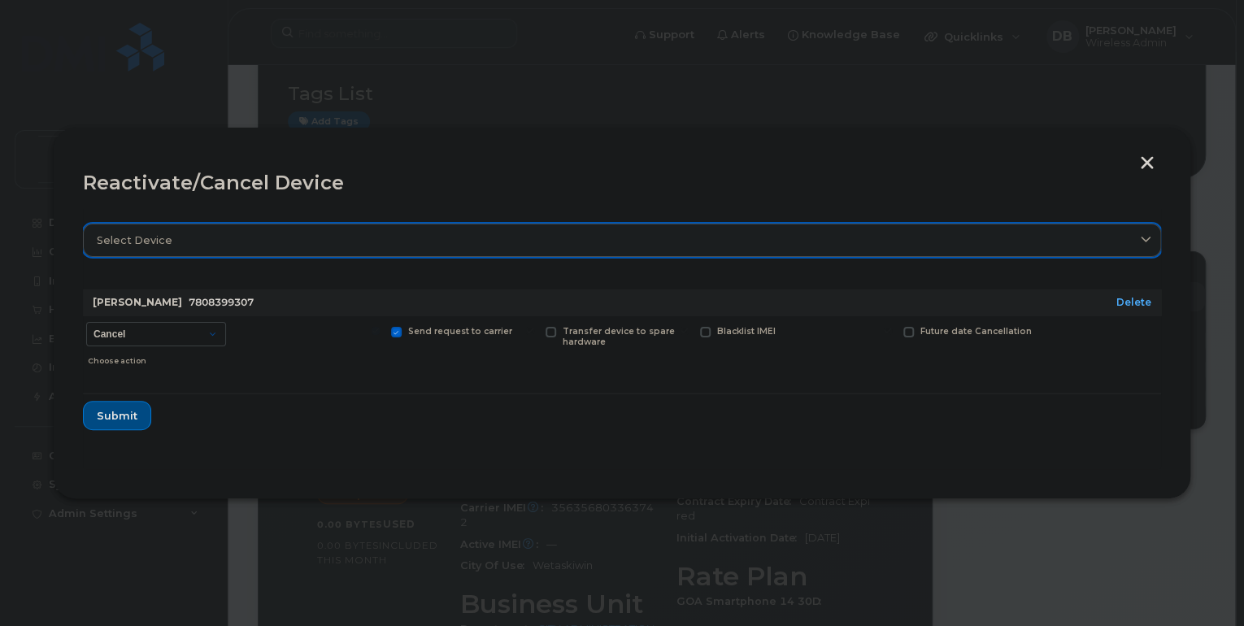
click at [242, 254] on section "Select device Type first three symbols or more Noman Sharif 7808399307 Delete C…" at bounding box center [622, 339] width 1078 height 260
click at [243, 241] on div "Select device" at bounding box center [622, 239] width 1050 height 15
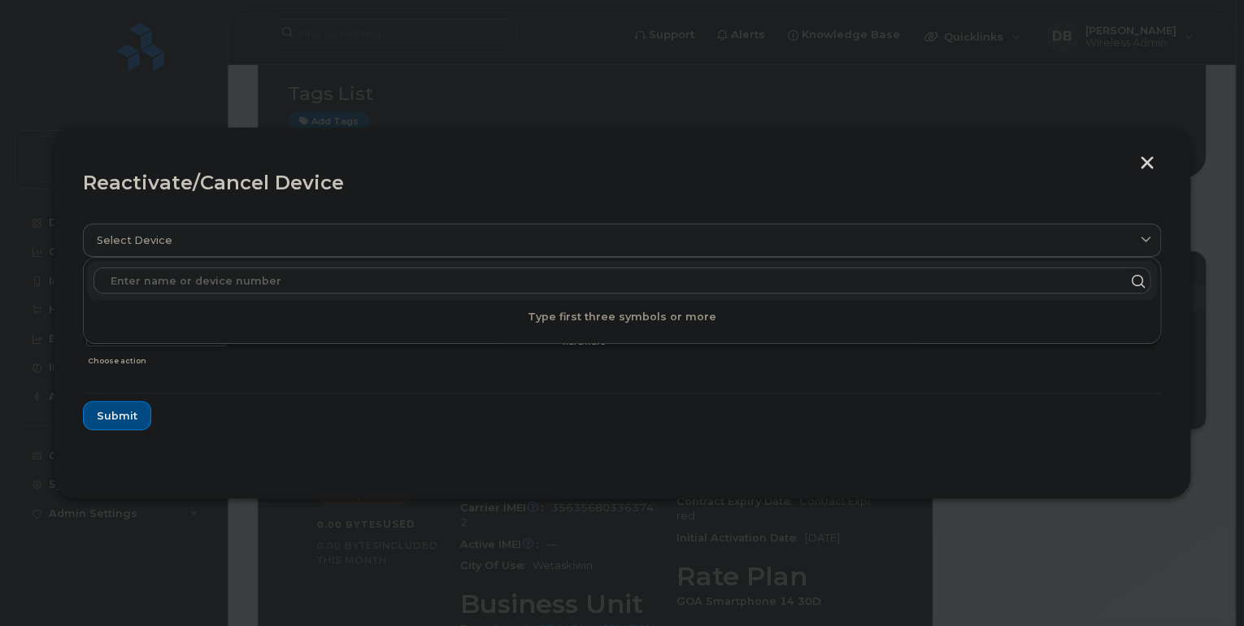
click at [151, 275] on input "text" at bounding box center [621, 280] width 1057 height 26
paste input "7808399307"
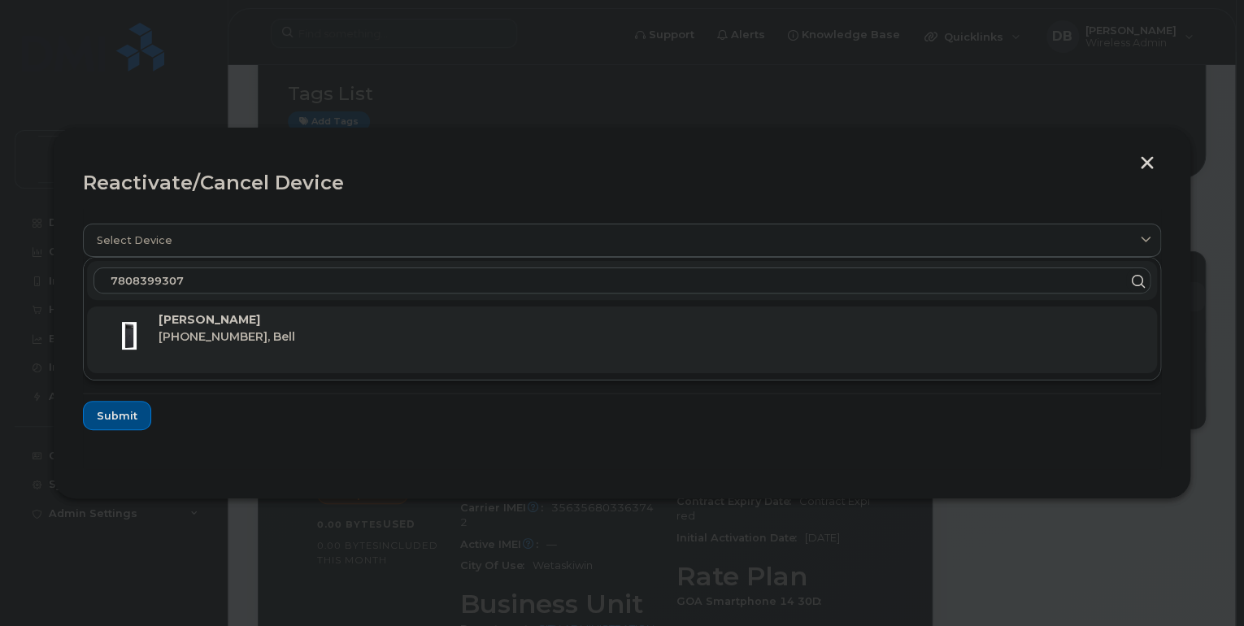
type input "7808399307"
click at [208, 325] on p "[PERSON_NAME]" at bounding box center [651, 319] width 985 height 17
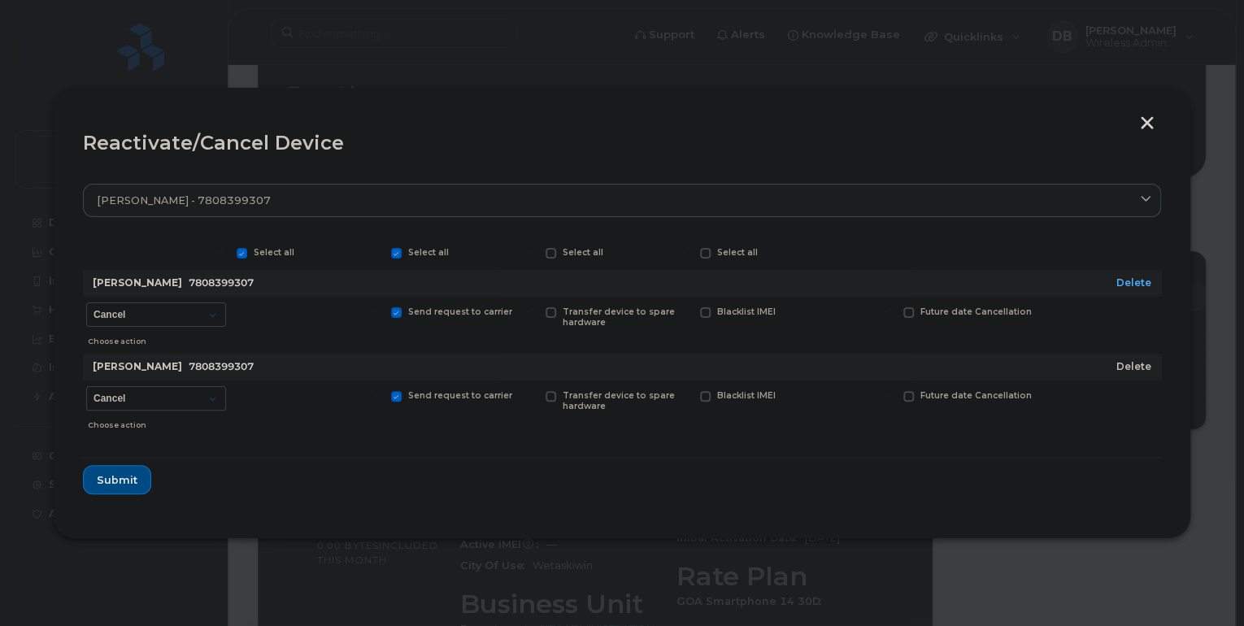
click at [1138, 367] on link "Delete" at bounding box center [1133, 366] width 35 height 12
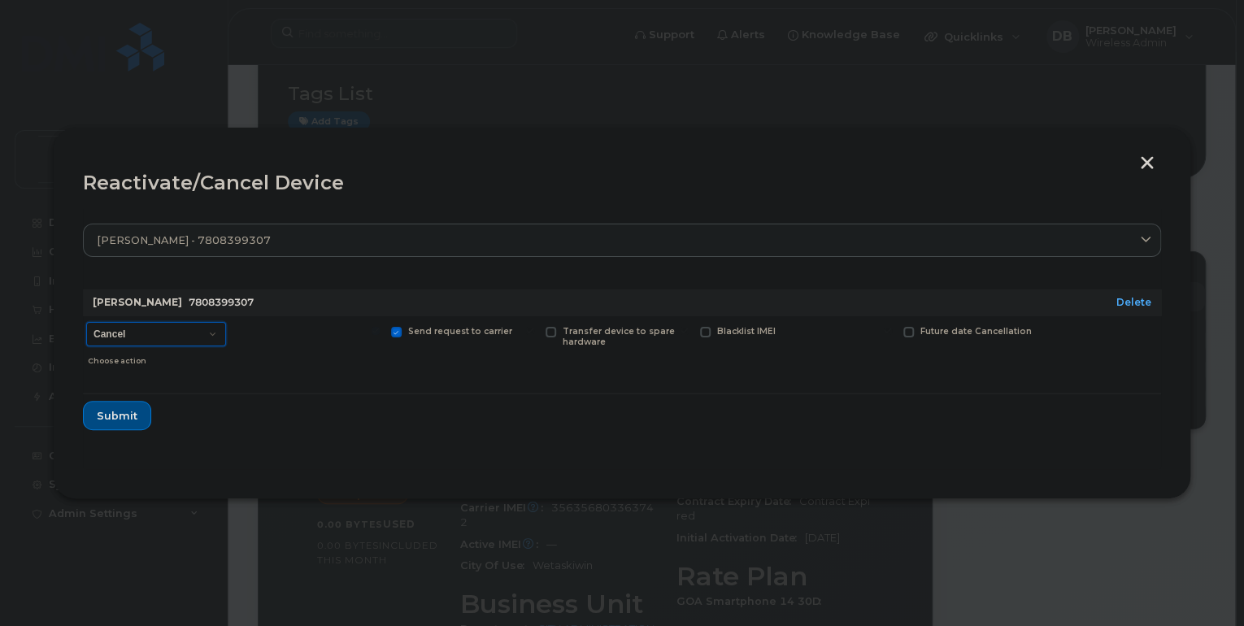
click at [218, 333] on select "Cancel Suspend - Extend Suspension Reactivate" at bounding box center [156, 334] width 140 height 24
select select "[object Object]"
click at [86, 322] on select "Cancel Suspend - Extend Suspension Reactivate" at bounding box center [156, 334] width 140 height 24
click at [244, 334] on span at bounding box center [242, 332] width 11 height 11
click at [117, 416] on span "Submit" at bounding box center [116, 415] width 41 height 15
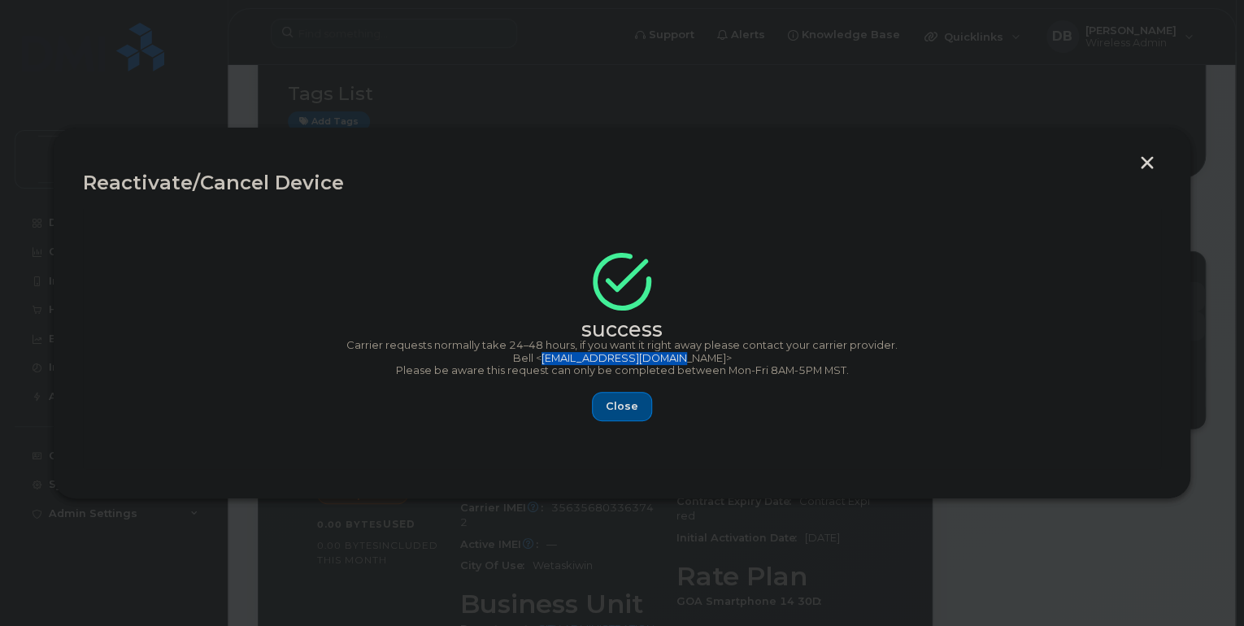
drag, startPoint x: 692, startPoint y: 358, endPoint x: 573, endPoint y: 360, distance: 118.7
click at [573, 360] on p "Bell <corpclientcare@bell.ca>" at bounding box center [622, 358] width 1078 height 13
copy p "corpclientcare@bell.ca"
click at [624, 411] on span "Close" at bounding box center [622, 405] width 33 height 15
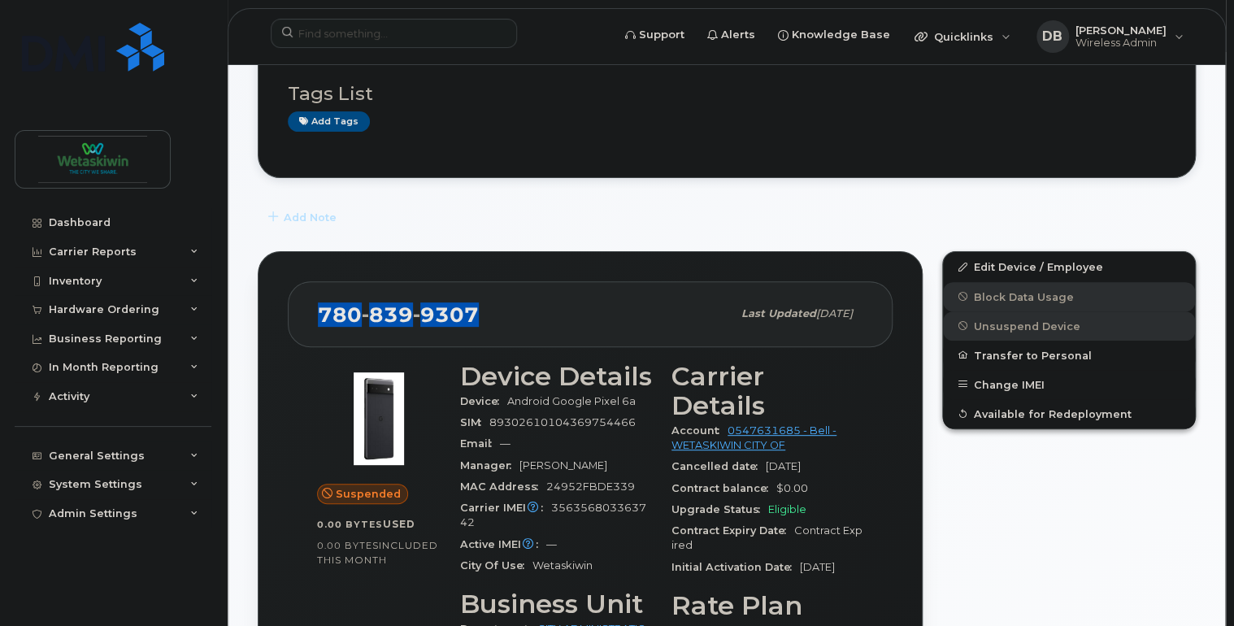
drag, startPoint x: 482, startPoint y: 312, endPoint x: 260, endPoint y: 319, distance: 222.0
click at [260, 319] on div "780 839 9307 Last updated May 15, 2025 Suspended 0.00 Bytes  used 0.00 Bytes  i…" at bounding box center [590, 535] width 665 height 568
copy span "780 839 9307"
drag, startPoint x: 637, startPoint y: 421, endPoint x: 485, endPoint y: 423, distance: 152.8
click at [485, 423] on div "SIM 89302610104369754466" at bounding box center [556, 422] width 192 height 21
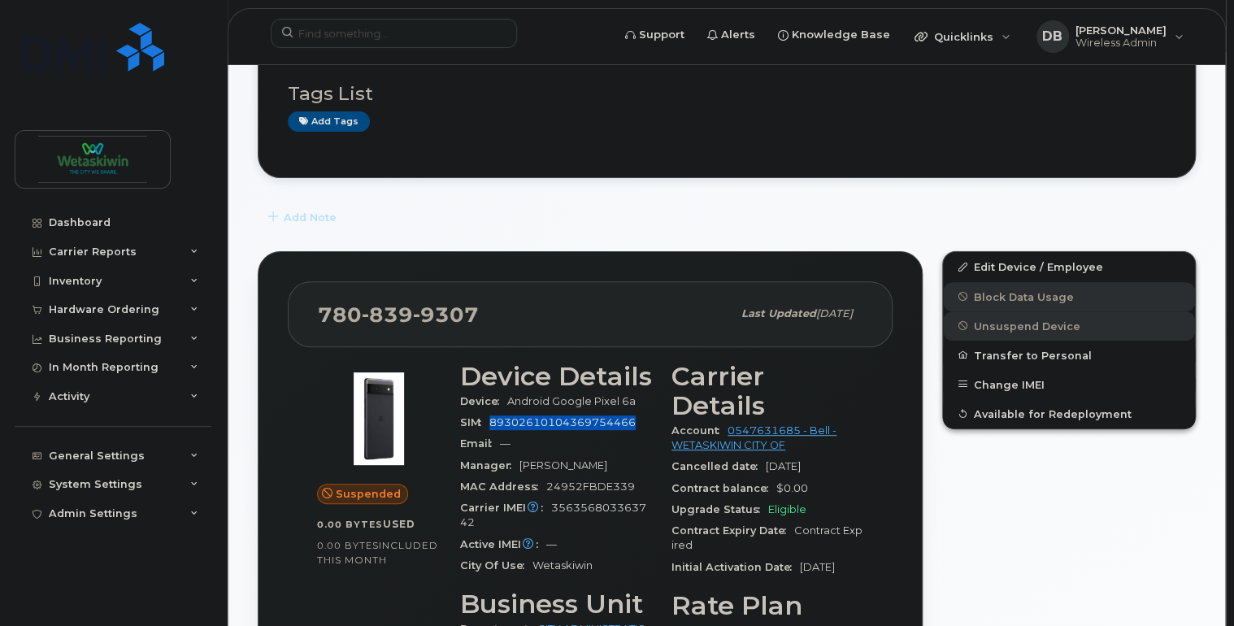
copy span "89302610104369754466"
